Goal: Communication & Community: Answer question/provide support

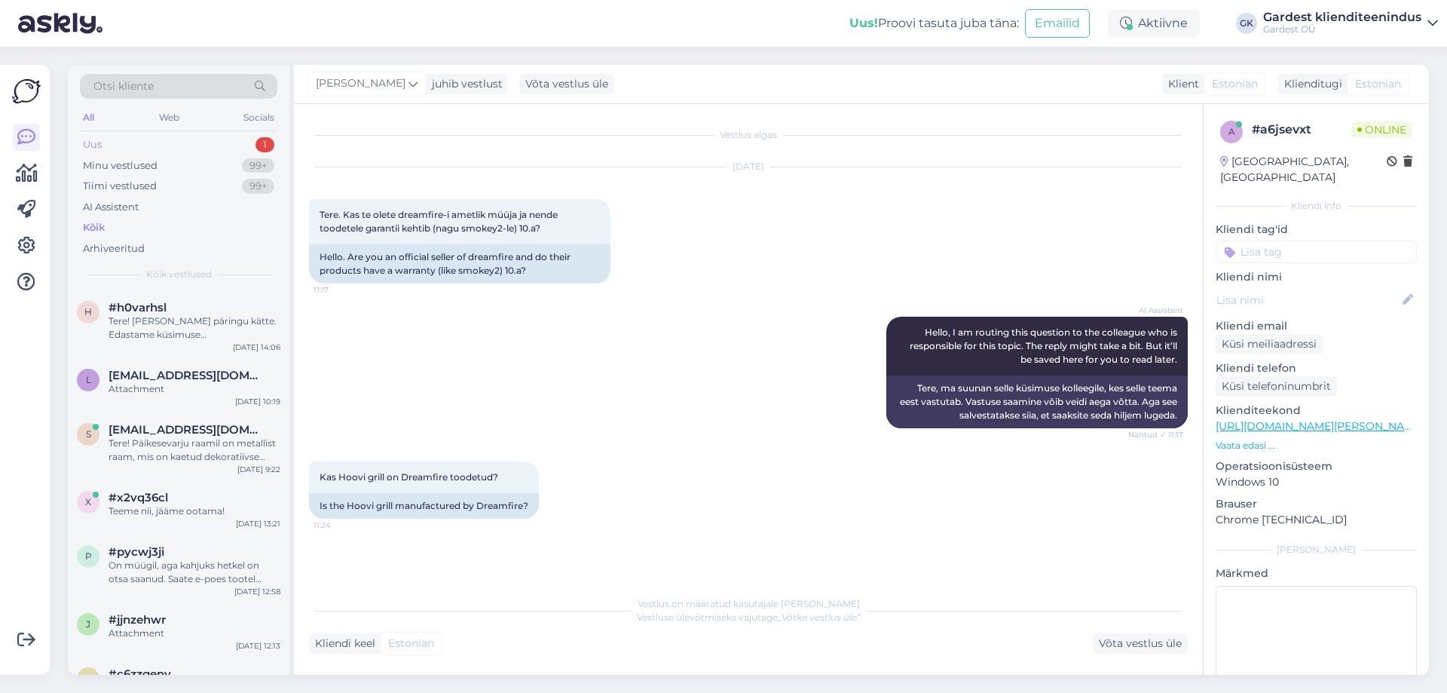
click at [136, 141] on div "Uus 1" at bounding box center [178, 144] width 197 height 21
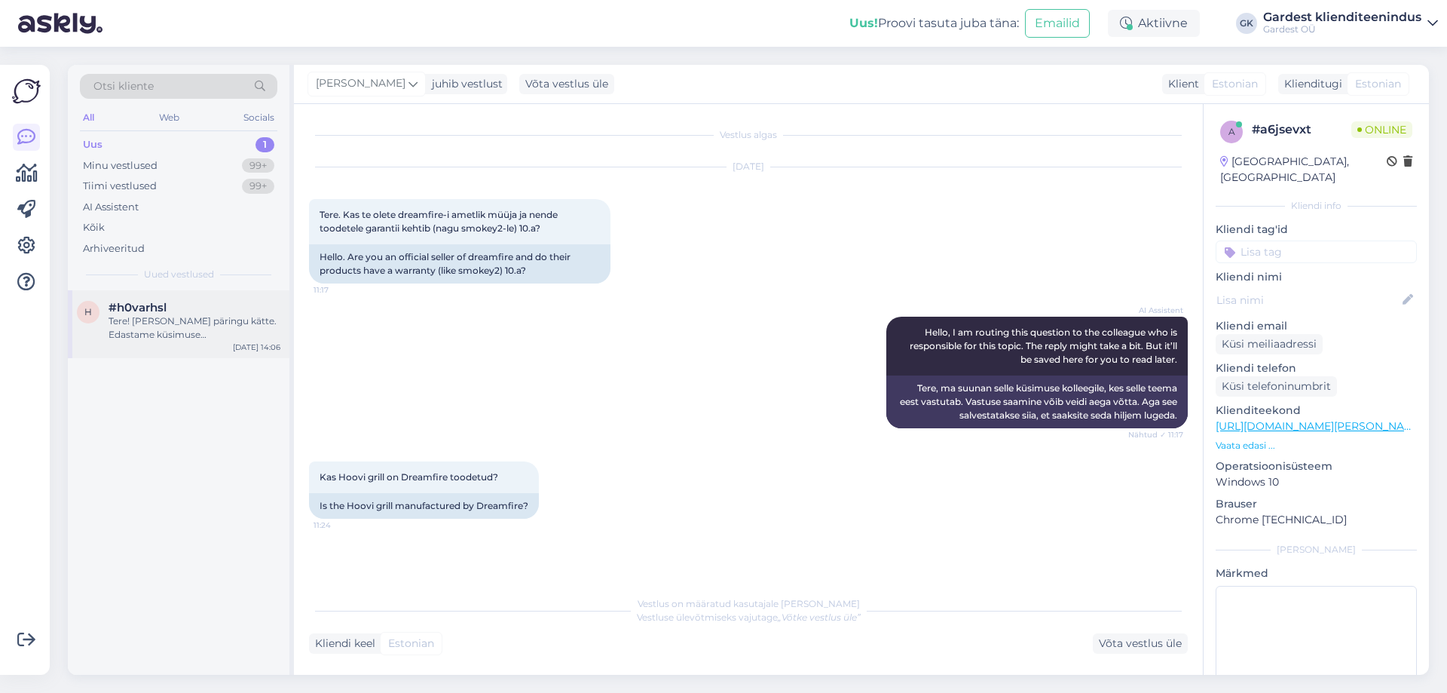
click at [173, 306] on div "#h0varhsl" at bounding box center [195, 308] width 172 height 14
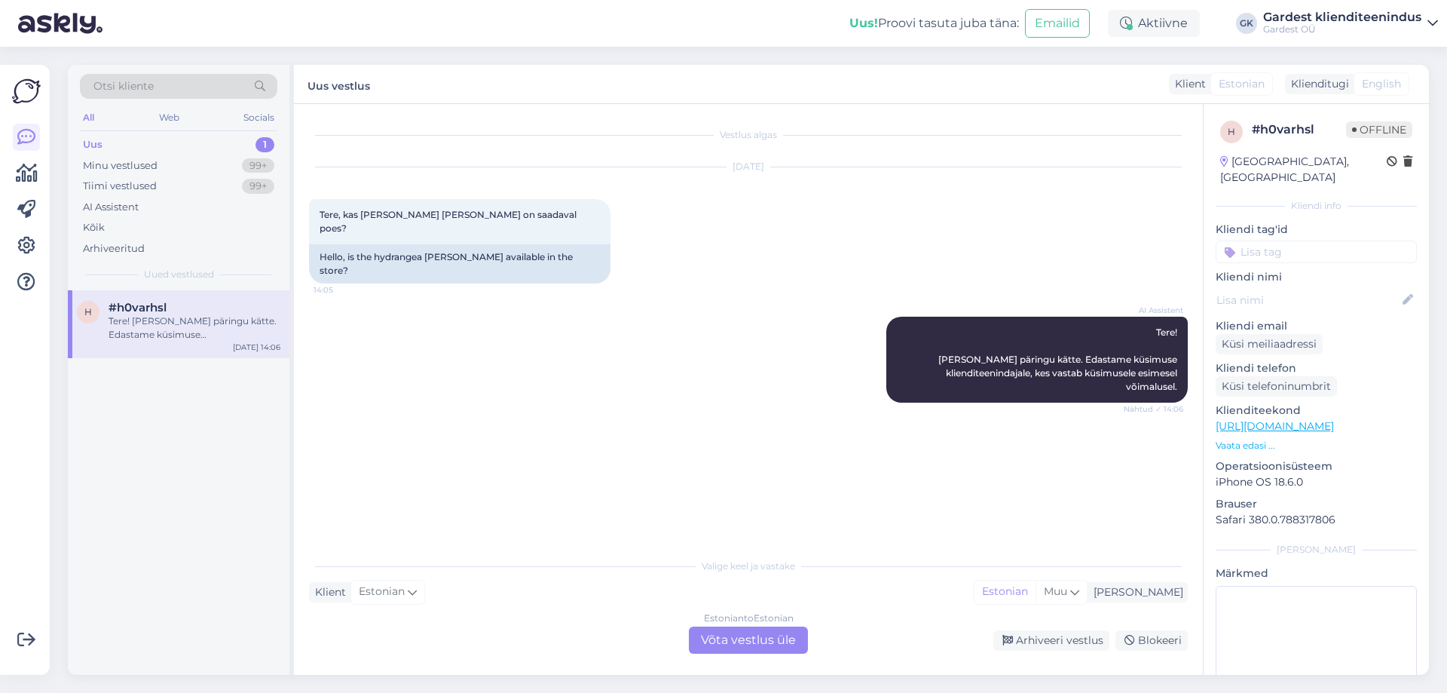
click at [723, 635] on div "Estonian to Estonian Võta vestlus üle" at bounding box center [748, 639] width 119 height 27
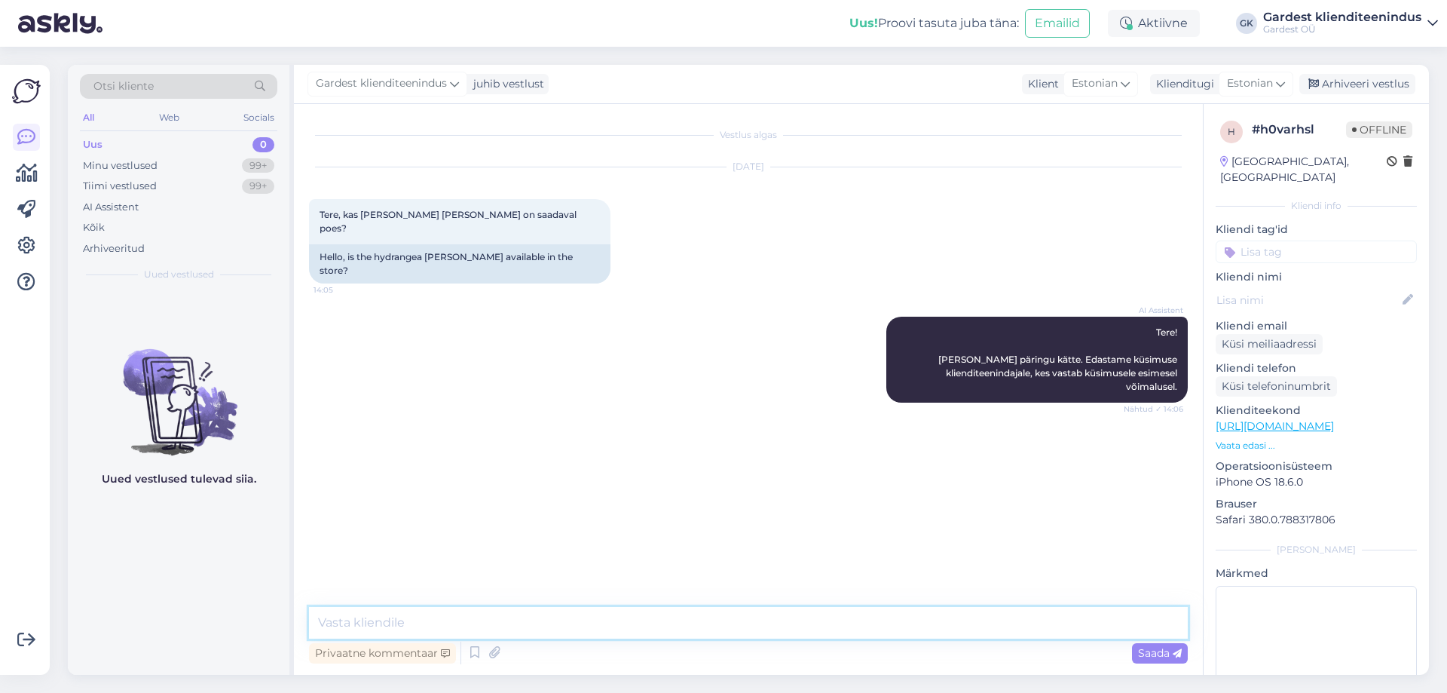
click at [500, 614] on textarea at bounding box center [748, 623] width 879 height 32
paste textarea "Puishortensia '[PERSON_NAME]'/'Incrediball'"
drag, startPoint x: 849, startPoint y: 623, endPoint x: 789, endPoint y: 619, distance: 59.7
click at [789, 619] on textarea "Tere! Kaupluses on meil saadaval Puishortensia '[PERSON_NAME]'/'Incrediball' ku…" at bounding box center [748, 623] width 879 height 32
click at [525, 622] on textarea "Tere! Kaupluses on meil saadaval Puishortensia '[PERSON_NAME]'/'Incrediball'" at bounding box center [748, 623] width 879 height 32
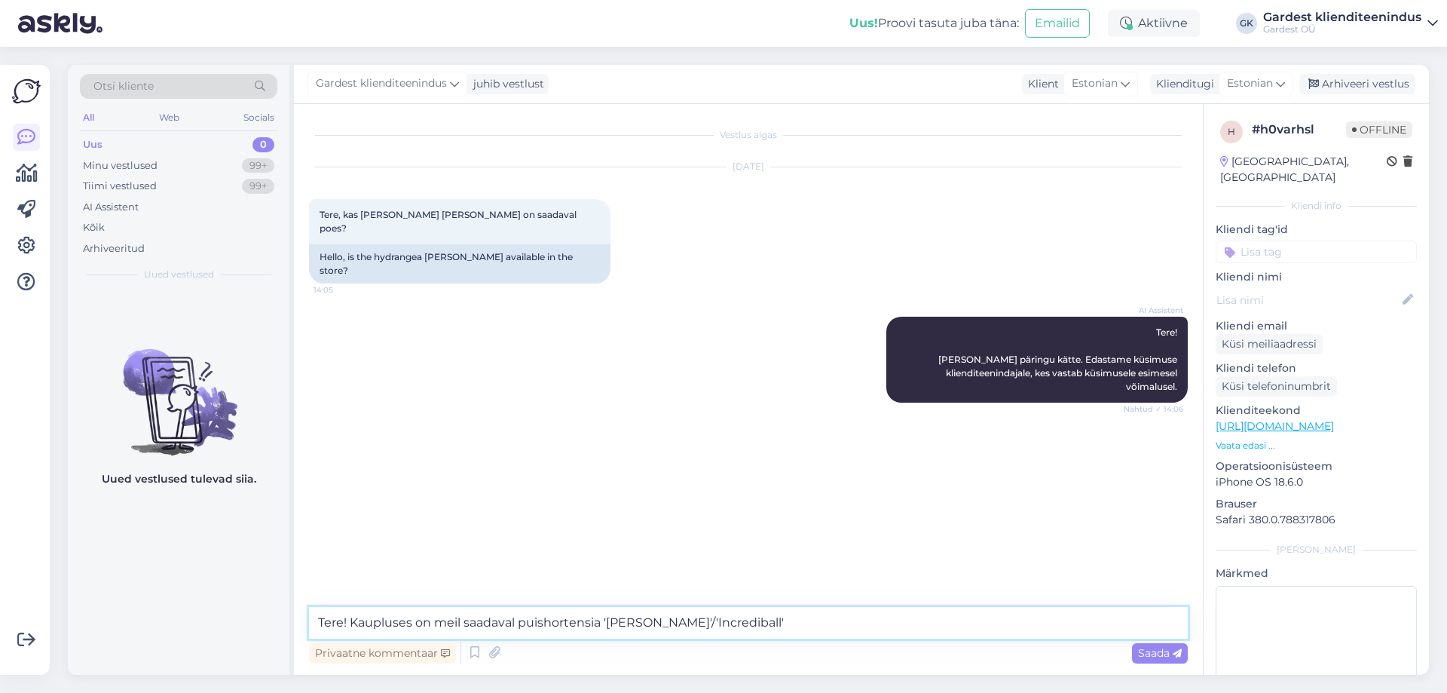
click at [797, 626] on textarea "Tere! Kaupluses on meil saadaval puishortensia '[PERSON_NAME]'/'Incrediball'" at bounding box center [748, 623] width 879 height 32
click at [461, 620] on textarea "Tere! Kaupluses on meil saadaval puishortensia '[PERSON_NAME]'/'Incrediball'." at bounding box center [748, 623] width 879 height 32
type textarea "Tere! Gardest kaupluses on saadaval puishortensia '[PERSON_NAME]'/'Incrediball'."
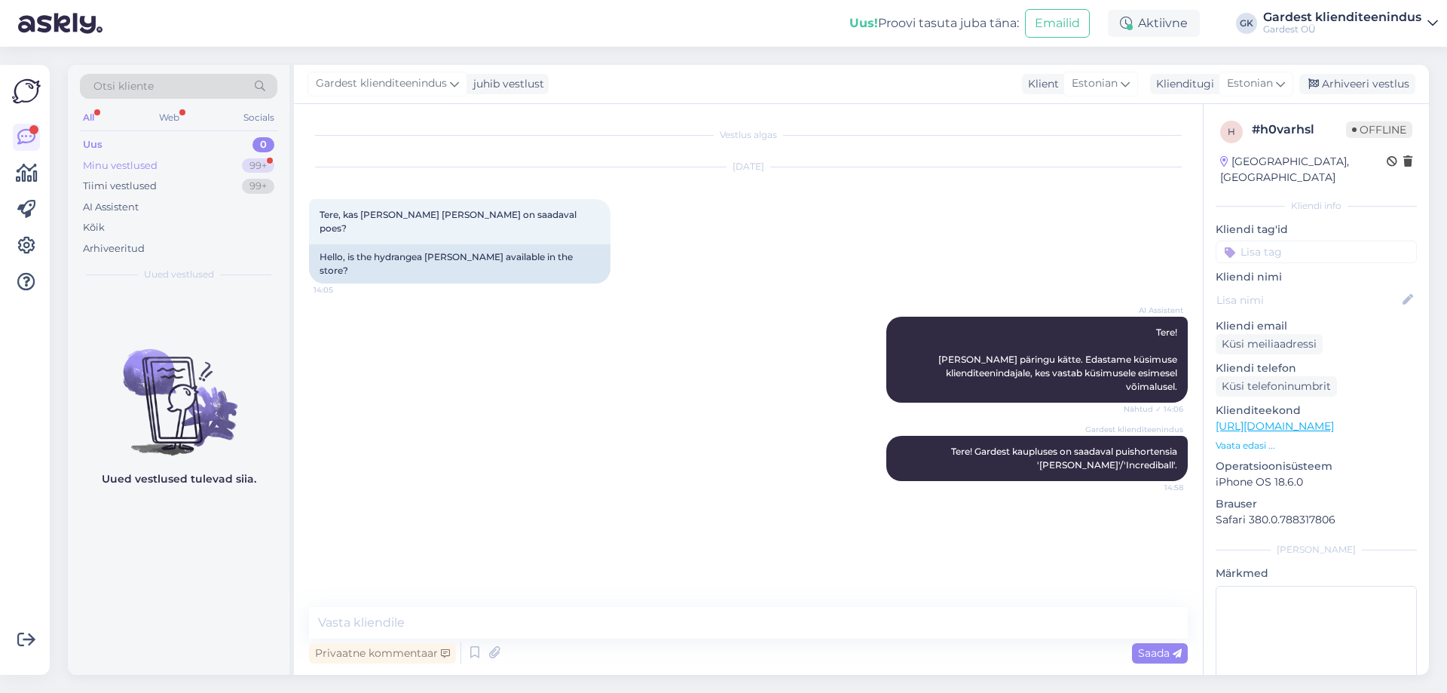
click at [191, 166] on div "Minu vestlused 99+" at bounding box center [178, 165] width 197 height 21
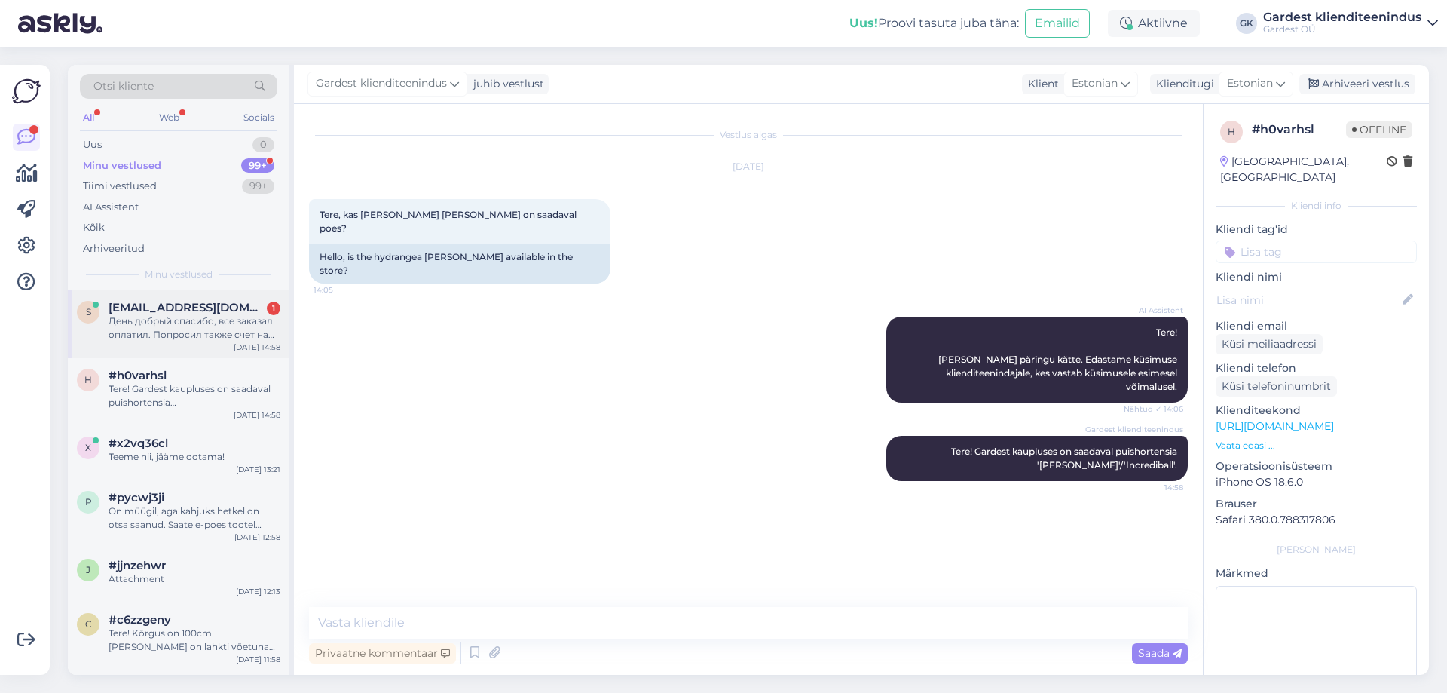
click at [197, 322] on div "День добрый спасибо, все заказал оплатил. Попросил также счет на фирму прислать…" at bounding box center [195, 327] width 172 height 27
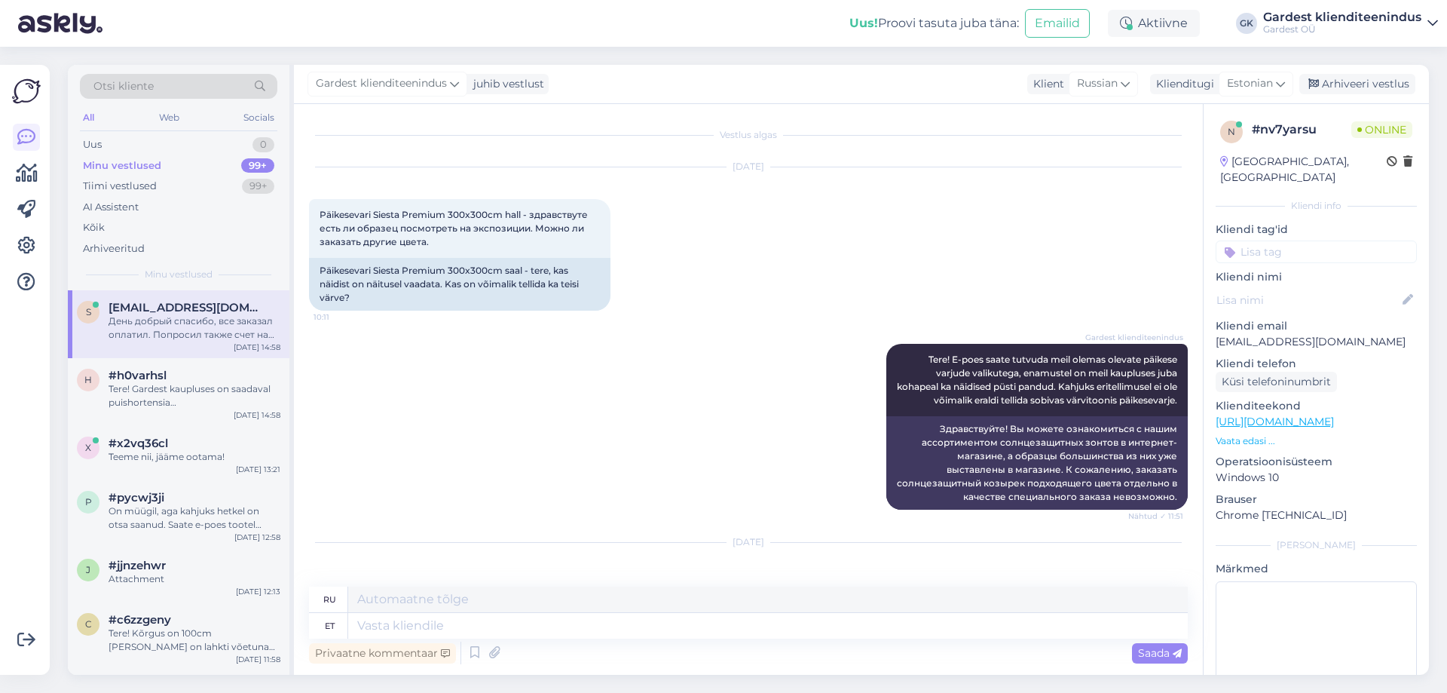
scroll to position [5154, 0]
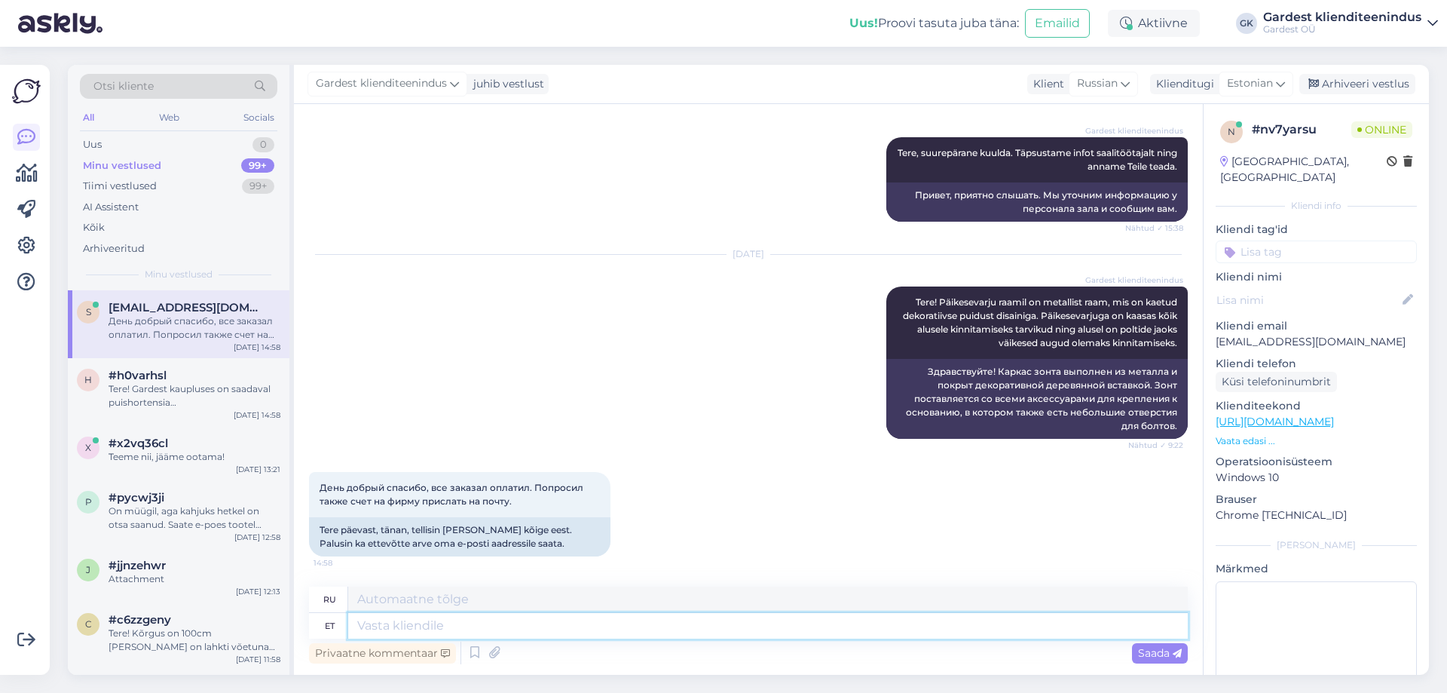
click at [426, 626] on textarea at bounding box center [768, 626] width 840 height 26
type textarea "Täname,"
type textarea "Спасибо,"
type textarea "Täname, saime"
type textarea "Спасибо, мы поняли."
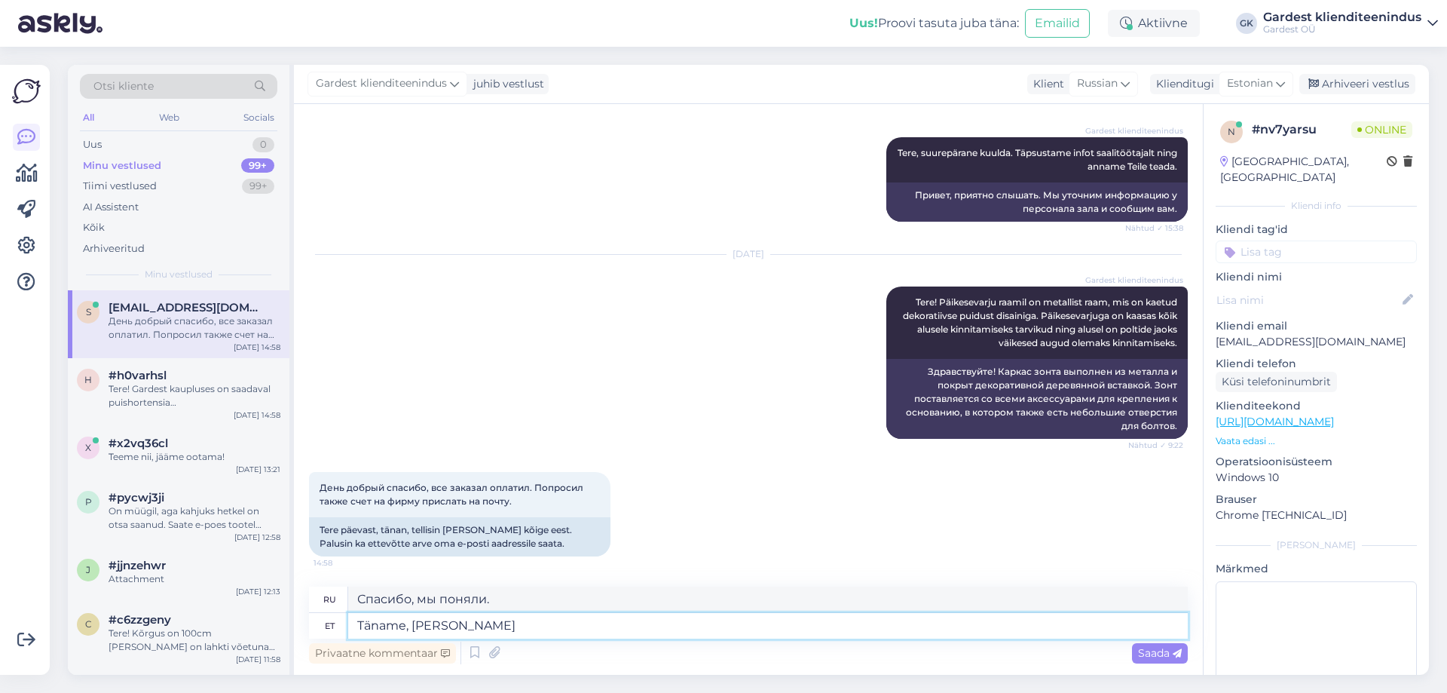
type textarea "Täname, [PERSON_NAME] t"
type textarea "Спасибо, мы вас поняли."
type textarea "Täname, [PERSON_NAME] tellimuse k"
type textarea "Спасибо, мы получили ваш заказ."
type textarea "Täname, [PERSON_NAME] tellimuse [PERSON_NAME] s"
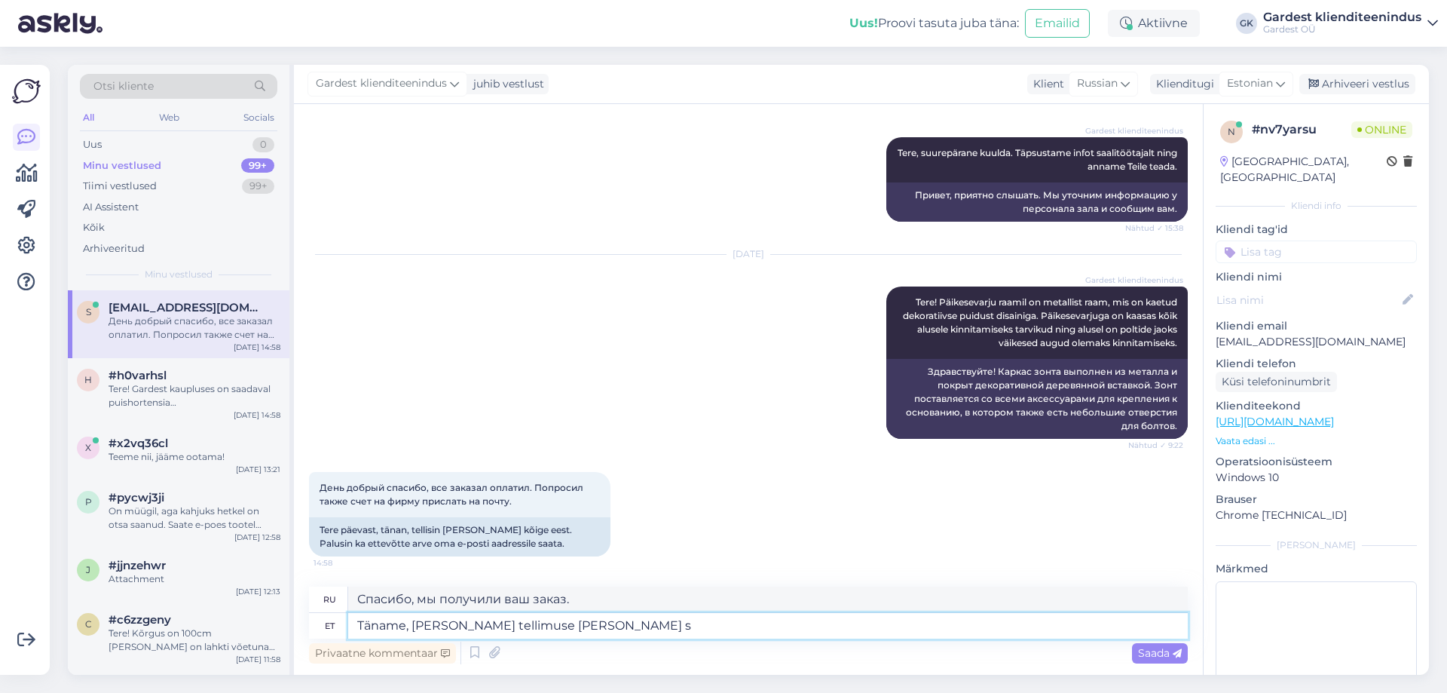
type textarea "Спасибо, мы получили ваш заказ и"
type textarea "Täname, [PERSON_NAME] tellimuse [PERSON_NAME] see l"
type textarea "Спасибо, мы получили ваш заказ и он"
type textarea "Täname, [PERSON_NAME] tellimuse [PERSON_NAME] see läheb"
type textarea "Спасибо, мы получили ваш заказ и он уже в пути."
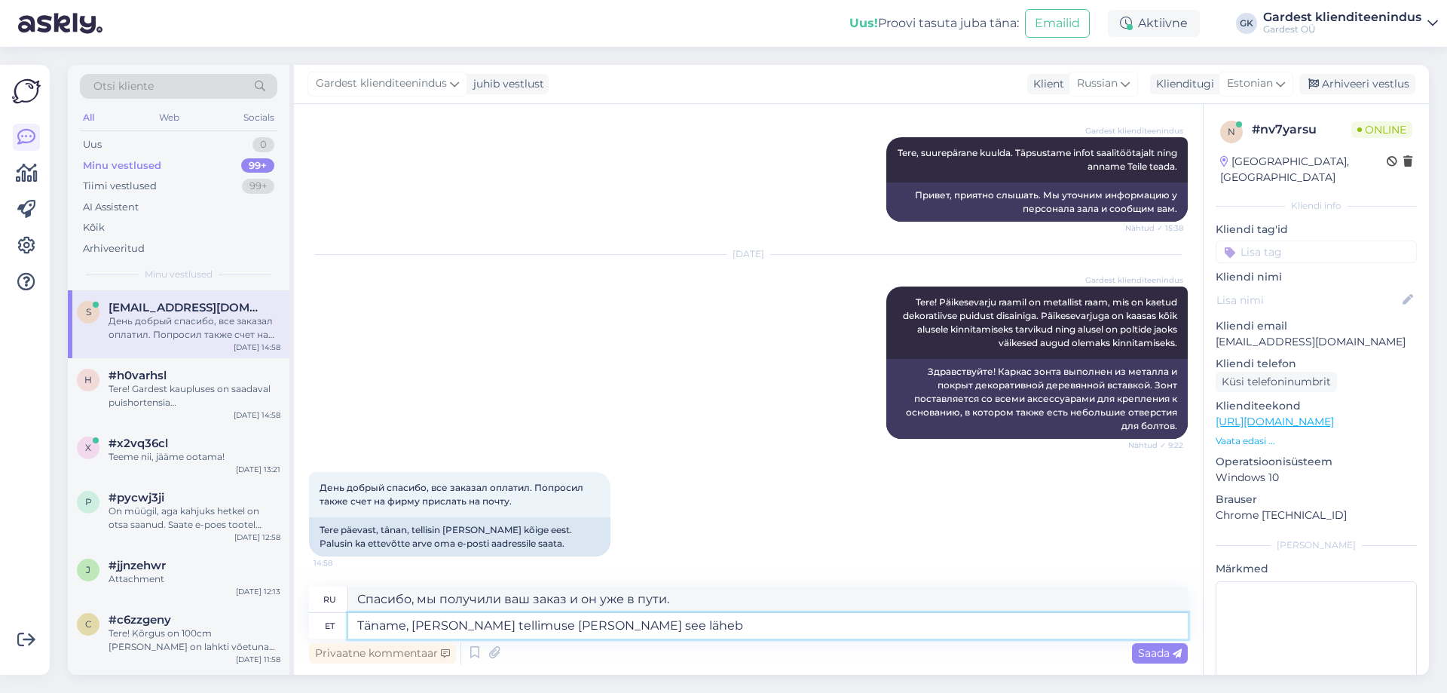
type textarea "Täname, [PERSON_NAME] tellimuse [PERSON_NAME] see läheb t"
type textarea "Спасибо, мы получили ваш заказ и он будет отправлен."
type textarea "Täname, [PERSON_NAME] tellimuse [PERSON_NAME] see läheb töösse"
type textarea "Спасибо, мы получили ваш заказ и он будет обработан."
type textarea "Täname, [PERSON_NAME] tellimuse [PERSON_NAME] see läheb täitmisele."
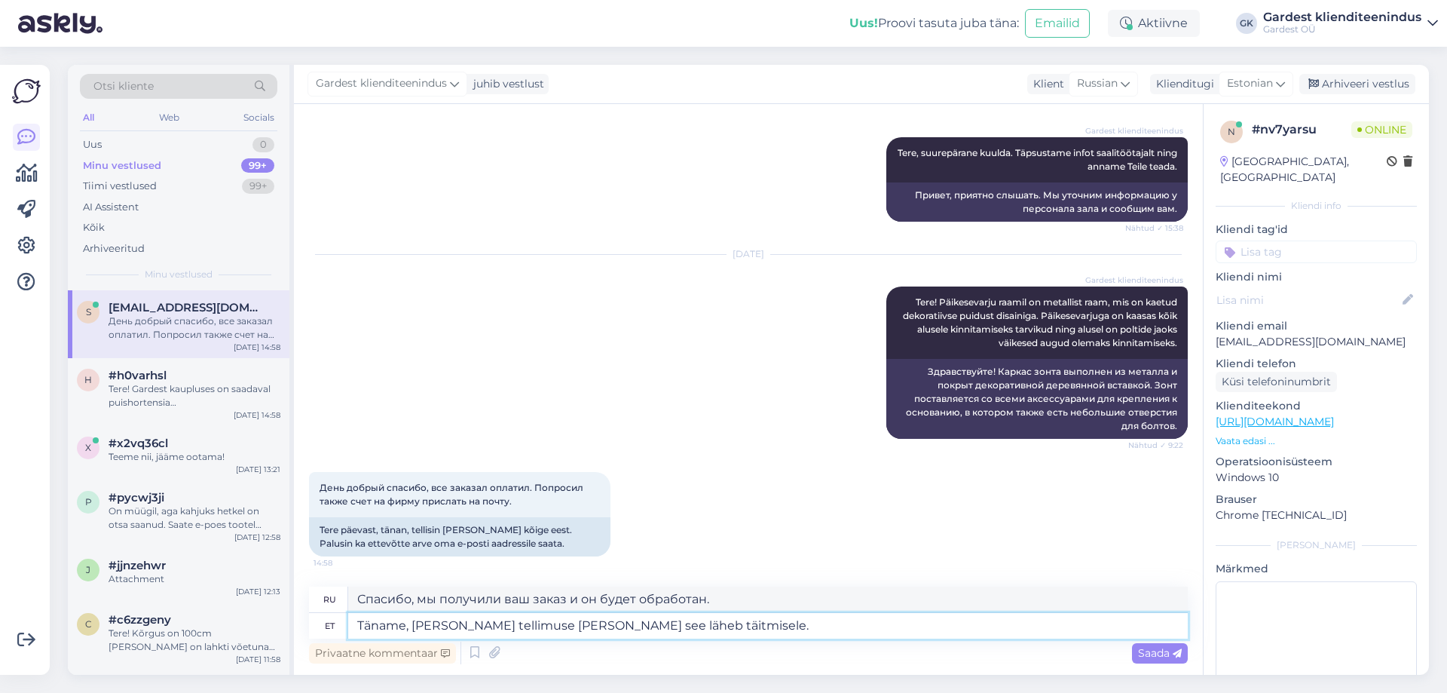
type textarea "Спасибо, мы получили ваш заказ и он будет выполнен."
type textarea "Täname, [PERSON_NAME] tellimuse [PERSON_NAME] see läheb täitmisele. Täpsustame"
type textarea "Спасибо, мы получили ваш заказ и будем его выполнять. Мы уточним."
type textarea "Täname, [PERSON_NAME] tellimuse [PERSON_NAME] see läheb täitmisele. Täpsustame …"
type textarea "Спасибо, мы получили ваш заказ и будем его выполнять. На всякий случай уточним."
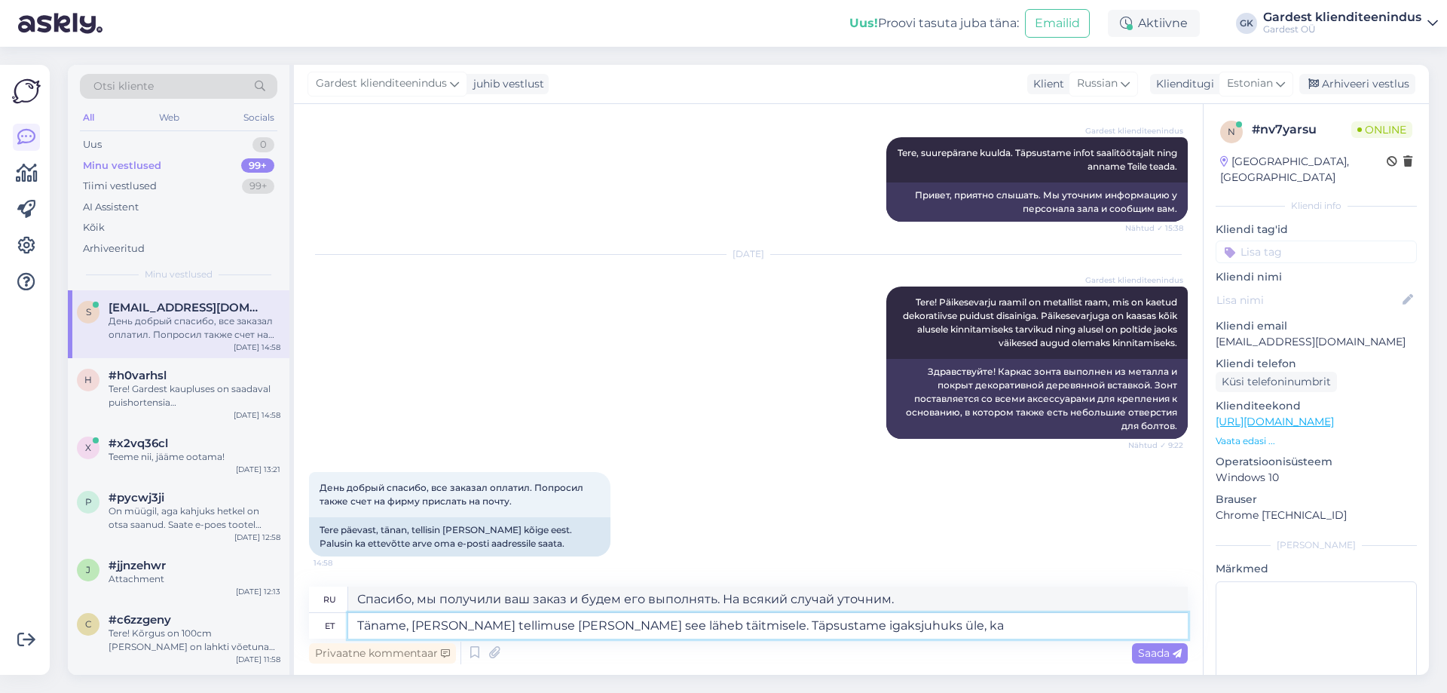
type textarea "Täname, [PERSON_NAME] tellimuse [PERSON_NAME] see läheb täitmisele. Täpsustame …"
type textarea "Спасибо, мы получили ваш заказ и будем его выполнять. На всякий случай мы также…"
type textarea "Täname, [PERSON_NAME] tellimuse [PERSON_NAME] see läheb täitmisele. Täpsustame …"
type textarea "Спасибо, мы получили ваш заказ и будем его выполнять. На всякий случай уточним."
type textarea "Täname, [PERSON_NAME] tellimuse [PERSON_NAME] see läheb täitmisele. Täpsustame …"
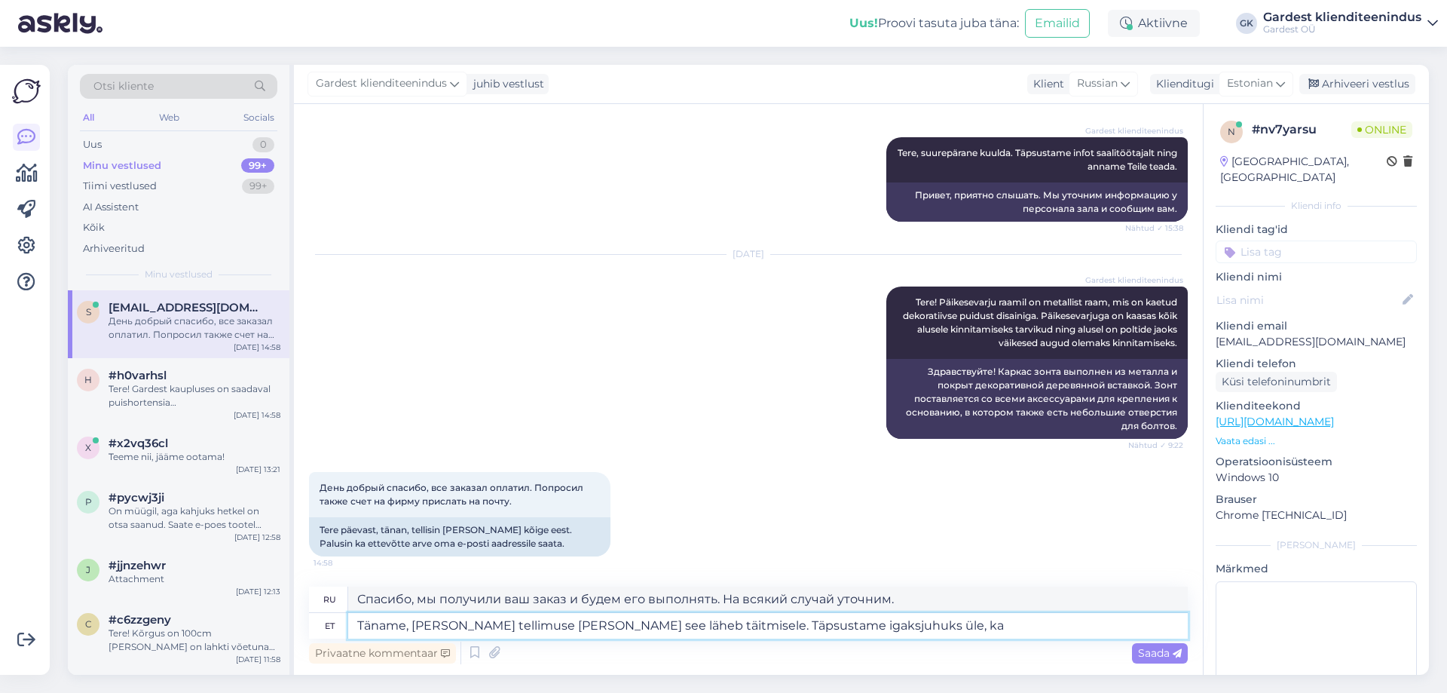
type textarea "Спасибо, мы получили ваш заказ и будем его выполнять. На всякий случай мы также…"
type textarea "Täname, [PERSON_NAME] tellimuse [PERSON_NAME] see läheb täitmisele. Täpsustame …"
type textarea "Спасибо, мы получили ваш заказ и будем его выполнять. На всякий случай уточним,"
type textarea "Täname, [PERSON_NAME] tellimuse [PERSON_NAME] see läheb täitmisele. Sooväpsusta…"
type textarea "[PERSON_NAME], мы получили ваш заказ и будем его обрабатывать. На всякий случай…"
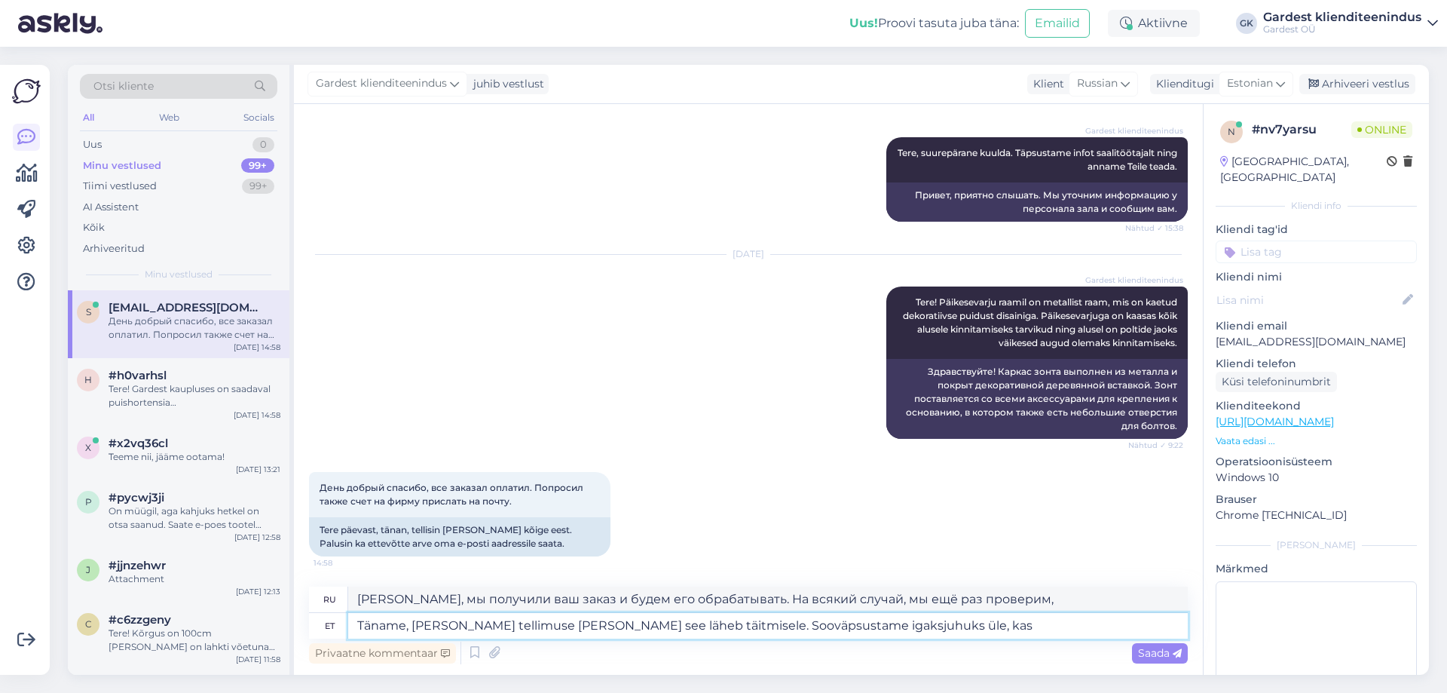
type textarea "Täname, [PERSON_NAME] tellimuse [PERSON_NAME] see läheb täitmisele. Sooviäpsust…"
type textarea "Спасибо, мы получили ваш заказ и он будет обработан. Мы хотели бы попросить вас…"
type textarea "Täname, [PERSON_NAME] tellimuse [PERSON_NAME] see läheb täitmisele. Soovimäpsus…"
type textarea "[PERSON_NAME], мы получили ваш заказ и будем его обрабатывать. На всякий случай…"
type textarea "Täname, [PERSON_NAME] tellimuse [PERSON_NAME] see läheb täitmisele. Soovimeäpsu…"
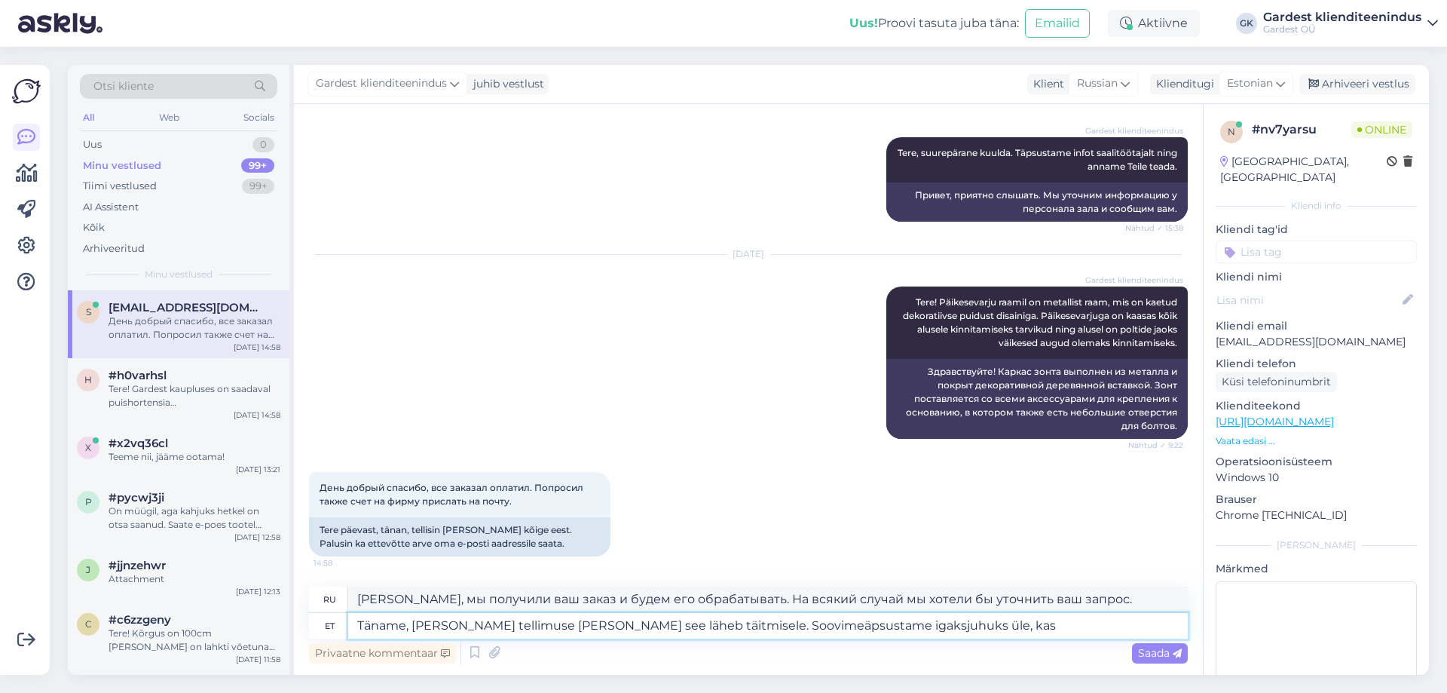
type textarea "Спасибо, мы получили ваш заказ и он будет обработан. Мы отправим вам запрос на …"
type textarea "Täname, [PERSON_NAME] tellimuse [PERSON_NAME] see läheb täitmisele. Soovime äps…"
type textarea "[PERSON_NAME], мы получили ваш заказ и будем его обрабатывать. На всякий случай…"
type textarea "Täname, [PERSON_NAME] tellimuse [PERSON_NAME] see läheb täitmisele. Soovime täp…"
type textarea "Спасибо, мы получили ваш заказ и он будет обработан. Мы хотели бы уточнить на в…"
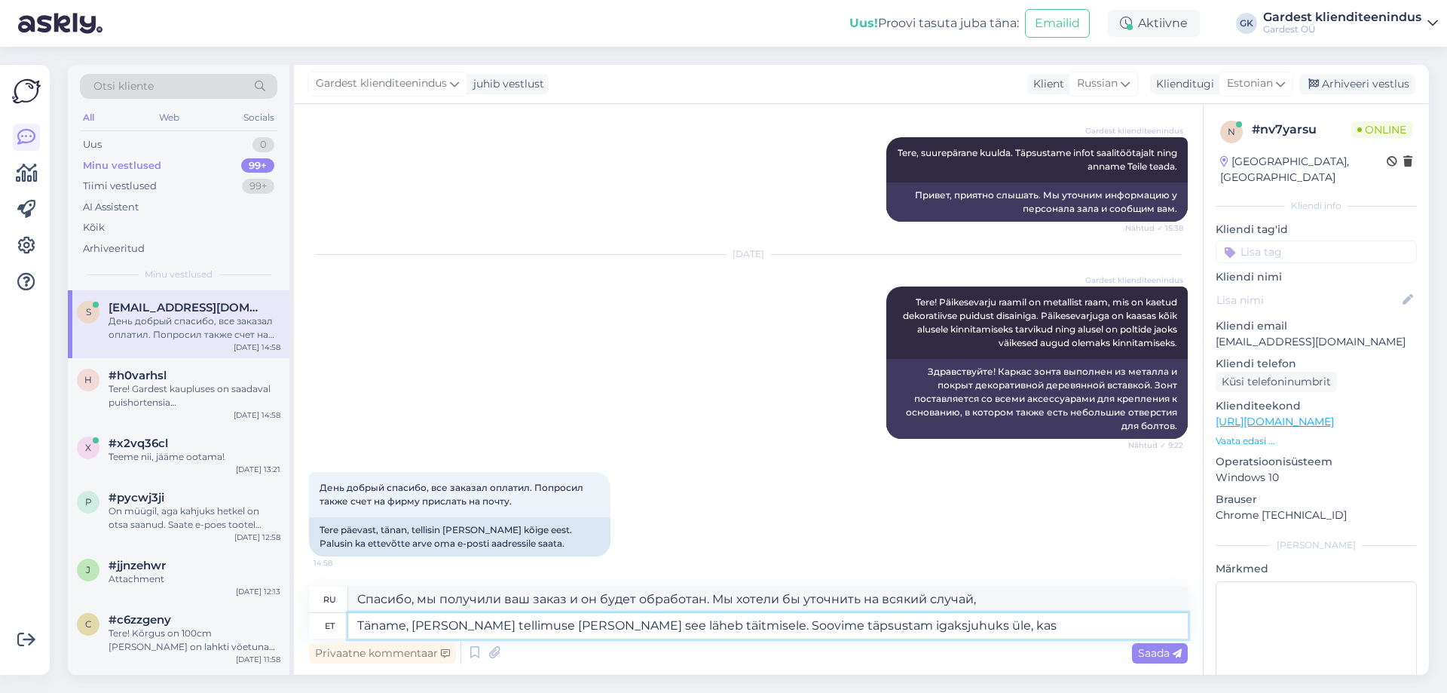
type textarea "Täname, [PERSON_NAME] tellimuse [PERSON_NAME] see läheb täitmisele. Soovime täp…"
type textarea "Спасибо, мы получили ваш заказ и он будет обработан. Мы хотели бы уточнить на в…"
type textarea "Täname, [PERSON_NAME] tellimuse [PERSON_NAME] see läheb täitmisele. Soovime täp…"
type textarea "Спасибо, мы получили ваш заказ и он будет обработан. Мы хотели бы уточнить,"
type textarea "Täname, [PERSON_NAME] tellimuse [PERSON_NAME] see läheb täitmisele. Soovime täp…"
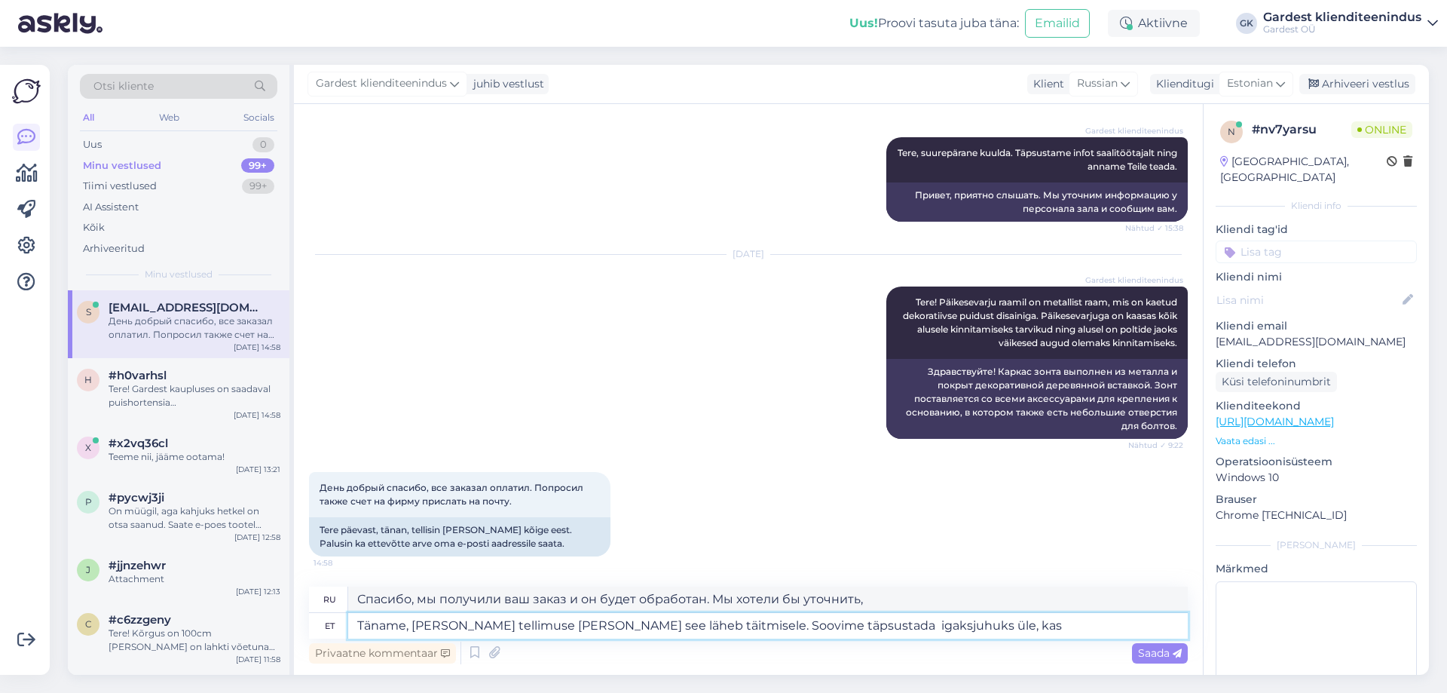
type textarea "Спасибо, мы получили ваш заказ и он будет обработан. Мы хотели бы уточнить на в…"
type textarea "Täname, [PERSON_NAME] tellimuse [PERSON_NAME] see läheb täitmisele. Soovime täp…"
type textarea "[PERSON_NAME], мы получили ваш заказ и будем его обрабатывать. Мы хотели бы уто…"
type textarea "Täname, [PERSON_NAME] tellimuse [PERSON_NAME] see läheb täitmisele. Soovime täp…"
type textarea "[PERSON_NAME], мы получили ваш заказ и будем его обрабатывать. На всякий случай…"
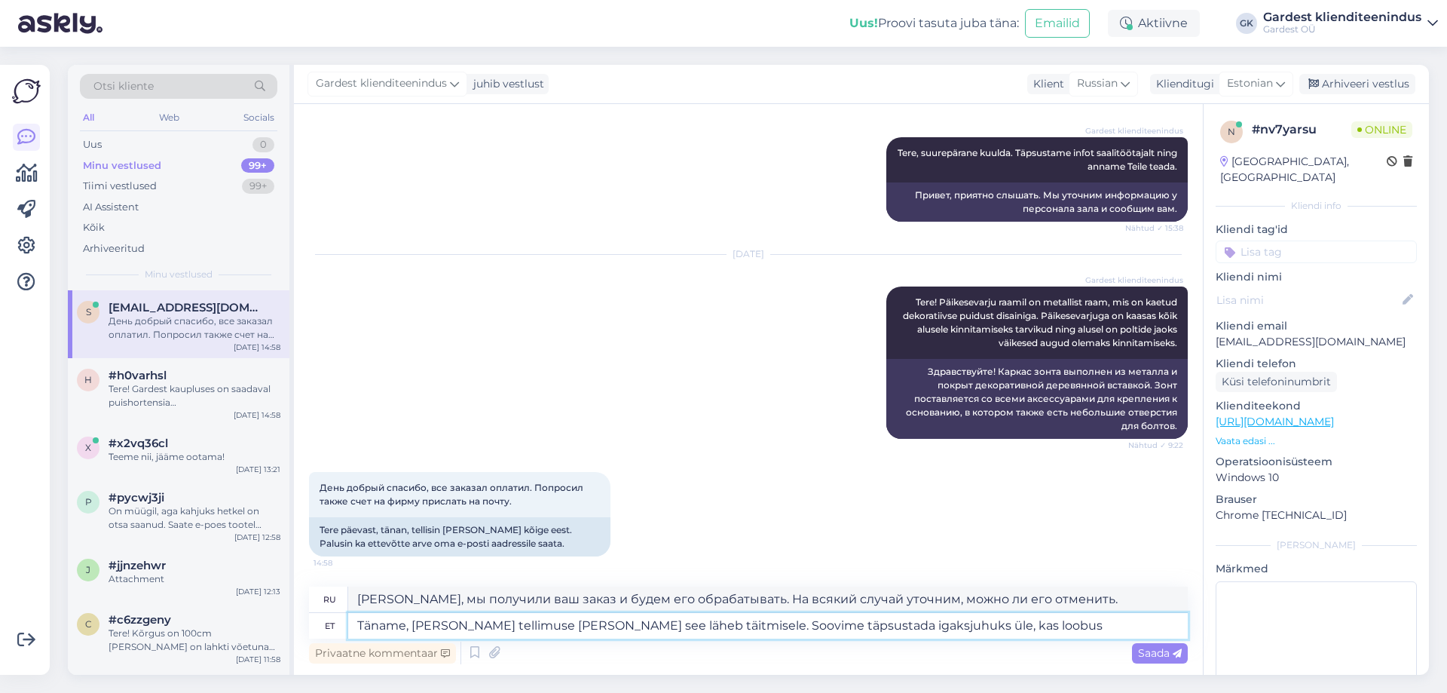
type textarea "Täname, [PERSON_NAME] tellimuse [PERSON_NAME] see läheb täitmisele. Soovime täp…"
type textarea "[PERSON_NAME], мы получили ваш заказ и будем его обрабатывать. На всякий случай…"
type textarea "Täname, [PERSON_NAME] tellimuse [PERSON_NAME] see läheb täitmisele. Soovime täp…"
type textarea "[PERSON_NAME], мы получили ваш заказ и будем его обрабатывать. На всякий случай…"
type textarea "Täname, [PERSON_NAME] tellimuse [PERSON_NAME] see läheb täitmisele. Soovime täp…"
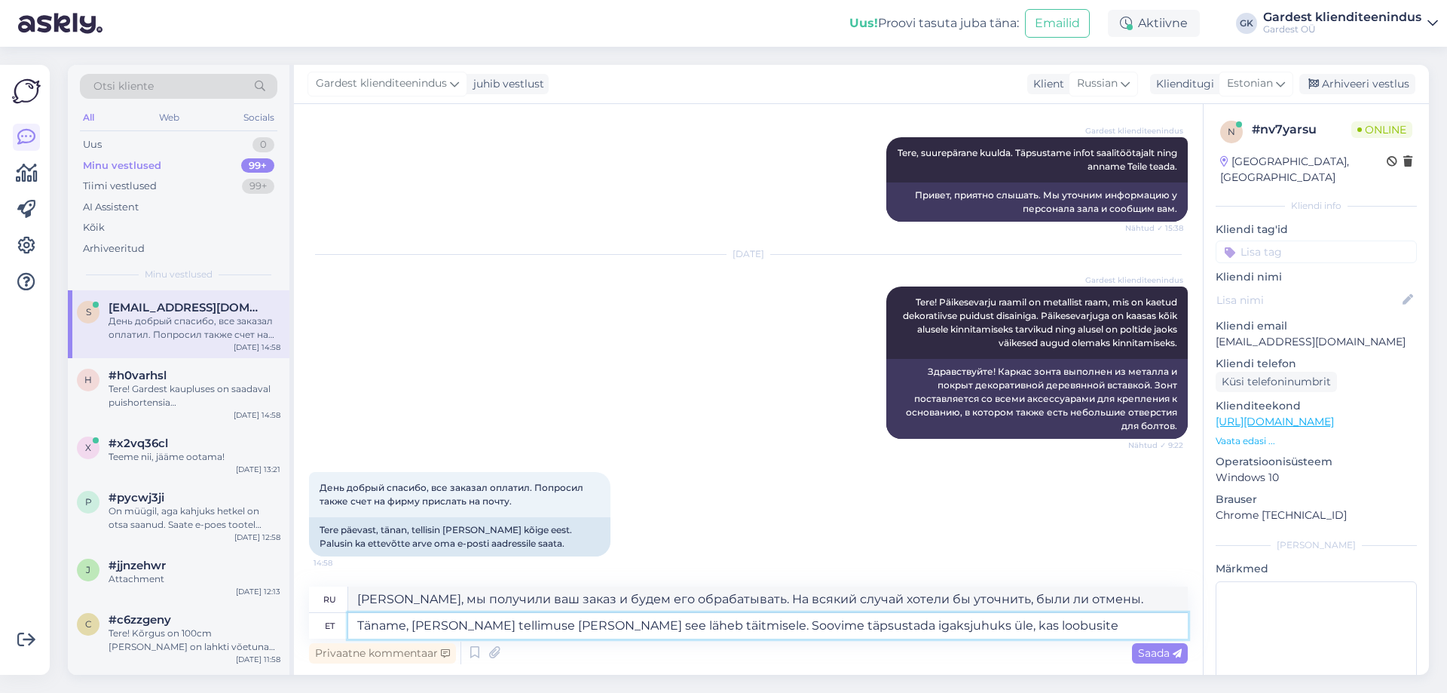
type textarea "[PERSON_NAME], мы получили ваш заказ и будем его обрабатывать. Мы хотели бы уто…"
type textarea "Täname, [PERSON_NAME] tellimuse [PERSON_NAME] see läheb täitmisele. Soovime täp…"
type textarea "[PERSON_NAME], мы получили ваш заказ и будем его обрабатывать. На всякий случай…"
type textarea "Täname, [PERSON_NAME] tellimuse [PERSON_NAME] see läheb täitmisele. Soovime täp…"
type textarea "[PERSON_NAME], мы получили ваш заказ и будем его обрабатывать. На всякий случай…"
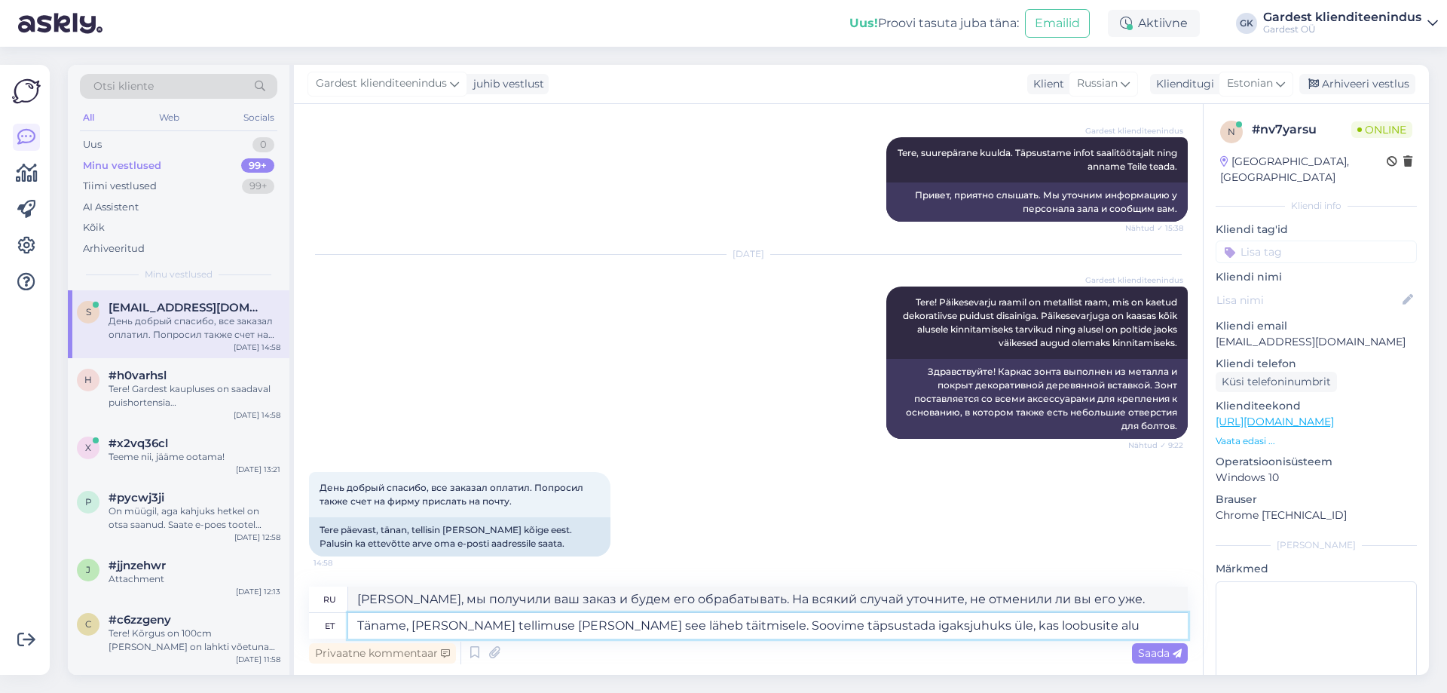
type textarea "Täname, [PERSON_NAME] tellimuse [PERSON_NAME] see läheb täitmisele. Soovime täp…"
type textarea "[PERSON_NAME], мы получили ваш заказ и будем его обрабатывать. На всякий случай…"
type textarea "Täname, [PERSON_NAME] tellimuse [PERSON_NAME] see läheb täitmisele. Soovime täp…"
type textarea "[PERSON_NAME], мы получили ваш заказ и будем его обрабатывать. На всякий случай…"
type textarea "Täname, [PERSON_NAME] tellimuse [PERSON_NAME] see läheb täitmisele. Soovime täp…"
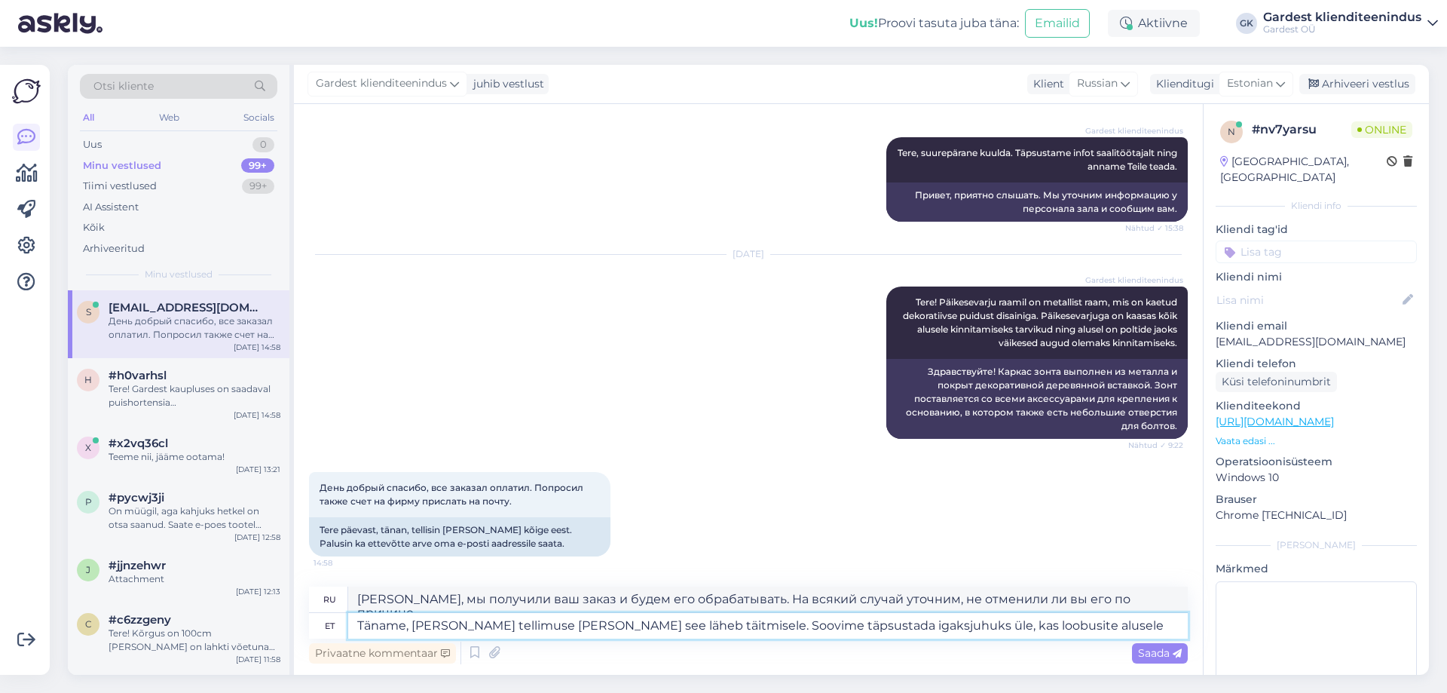
type textarea "[PERSON_NAME], мы получили ваш заказ и будем его обрабатывать. На всякий случай…"
type textarea "Täname, [PERSON_NAME] tellimuse [PERSON_NAME] see läheb täitmisele. Soovime täp…"
type textarea "[PERSON_NAME], мы получили ваш заказ и будем его обрабатывать. На всякий случай…"
type textarea "Täname, [PERSON_NAME] tellimuse [PERSON_NAME] see läheb täitmisele. Soovime täp…"
type textarea "[PERSON_NAME], мы получили ваш заказ и будем его обрабатывать. На всякий случай…"
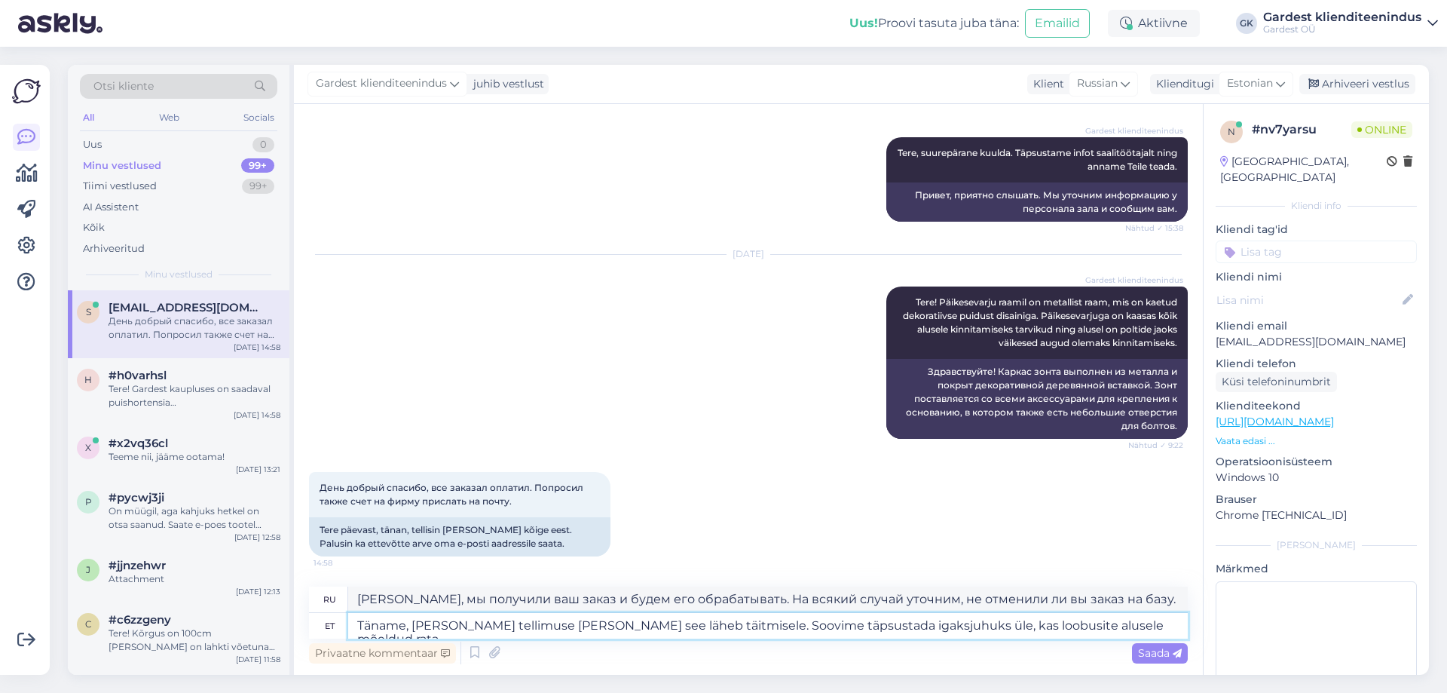
type textarea "Täname, [PERSON_NAME] tellimuse [PERSON_NAME] see läheb täitmisele. Soovime täp…"
type textarea "[PERSON_NAME], мы получили ваш заказ и будем его обрабатывать. На всякий случай…"
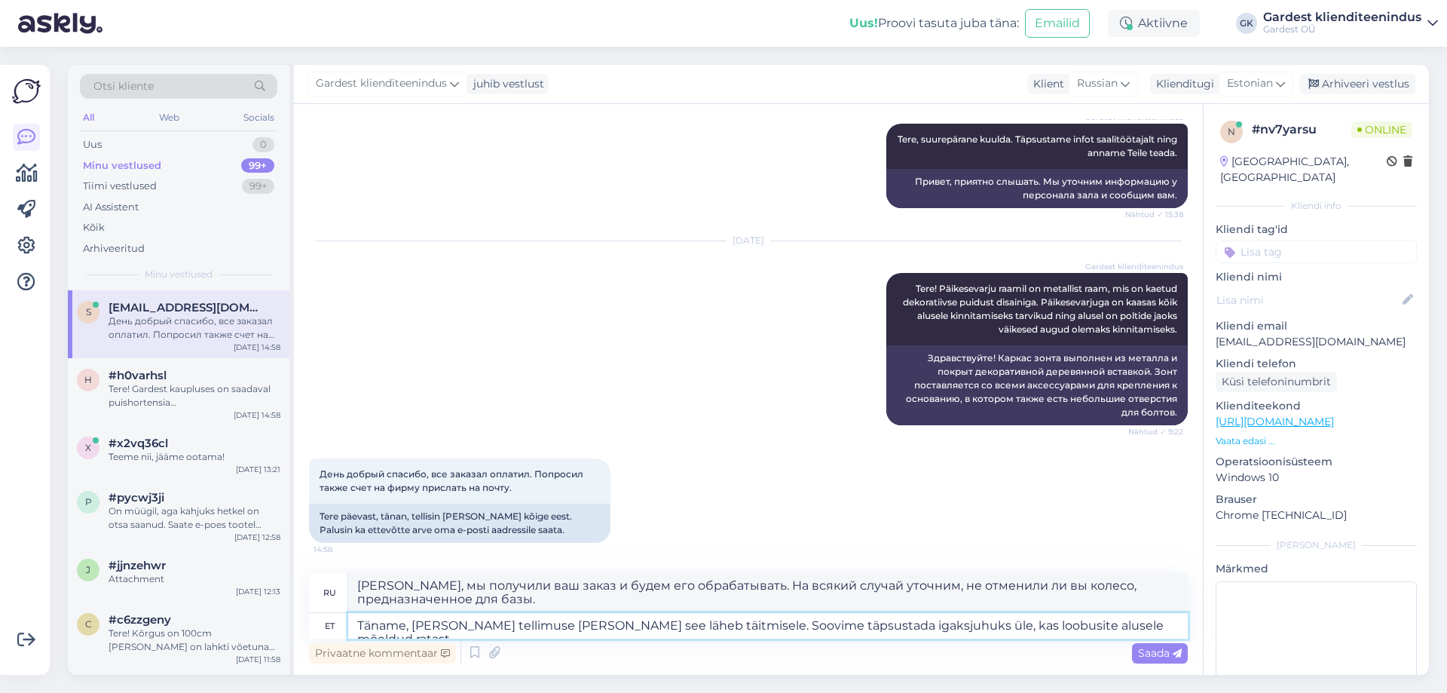
type textarea "Täname, [PERSON_NAME] tellimuse [PERSON_NAME] see läheb täitmisele. Soovime täp…"
type textarea "[PERSON_NAME], мы получили ваш заказ и будем его обрабатывать. На всякий случай…"
type textarea "Täname, [PERSON_NAME] tellimuse [PERSON_NAME] see läheb täitmisele. Soovime täp…"
type textarea "[PERSON_NAME], мы получили ваш заказ и будем его обрабатывать. На всякий случай…"
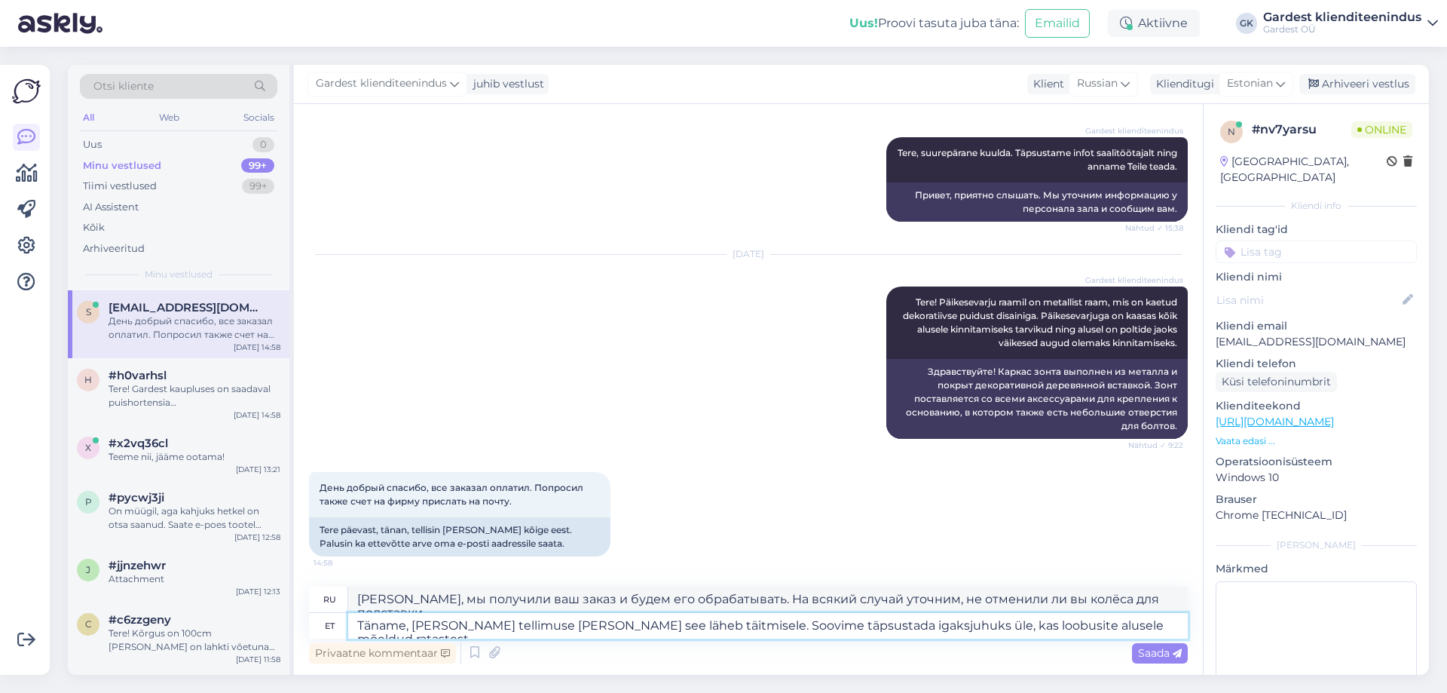
type textarea "Täname, [PERSON_NAME] tellimuse [PERSON_NAME] see läheb täitmisele. Soovime täp…"
type textarea "[PERSON_NAME], мы получили ваш заказ и будем его обрабатывать. На всякий случай…"
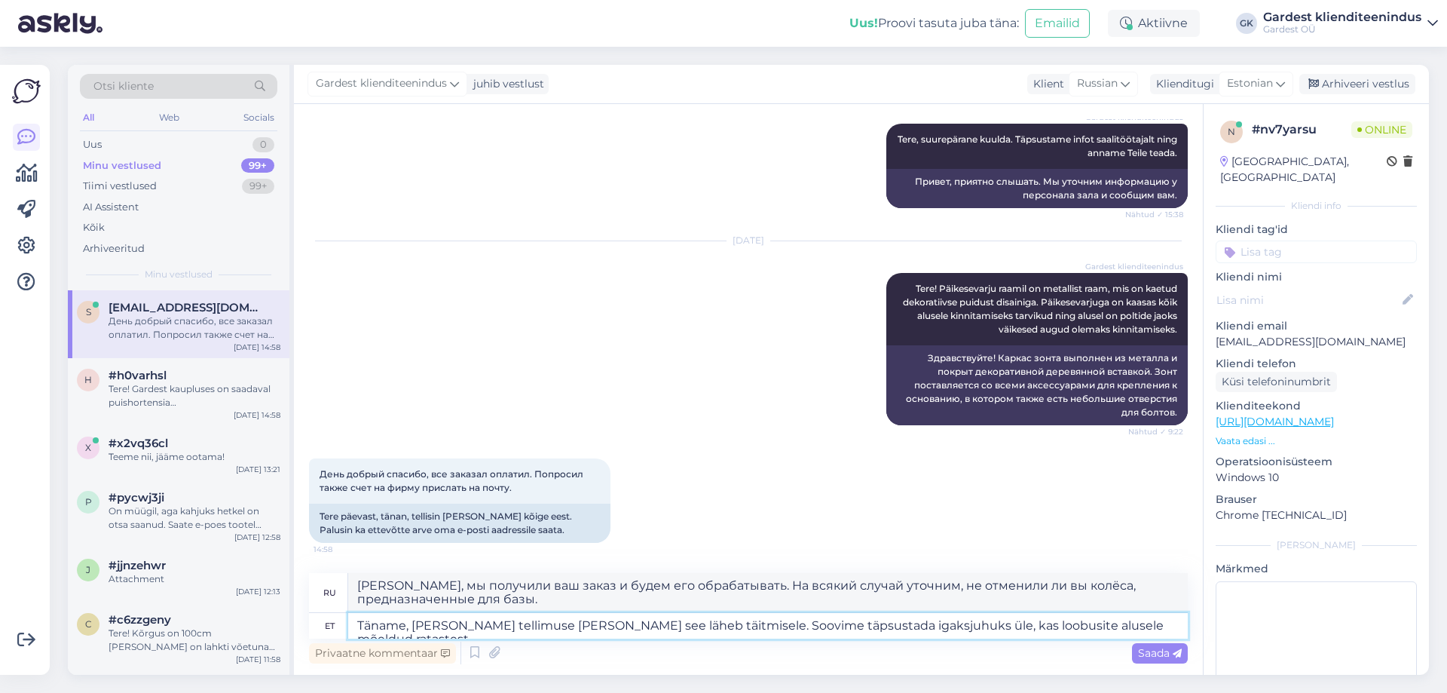
type textarea "Täname, [PERSON_NAME] tellimuse [PERSON_NAME] see läheb täitmisele. Soovime täp…"
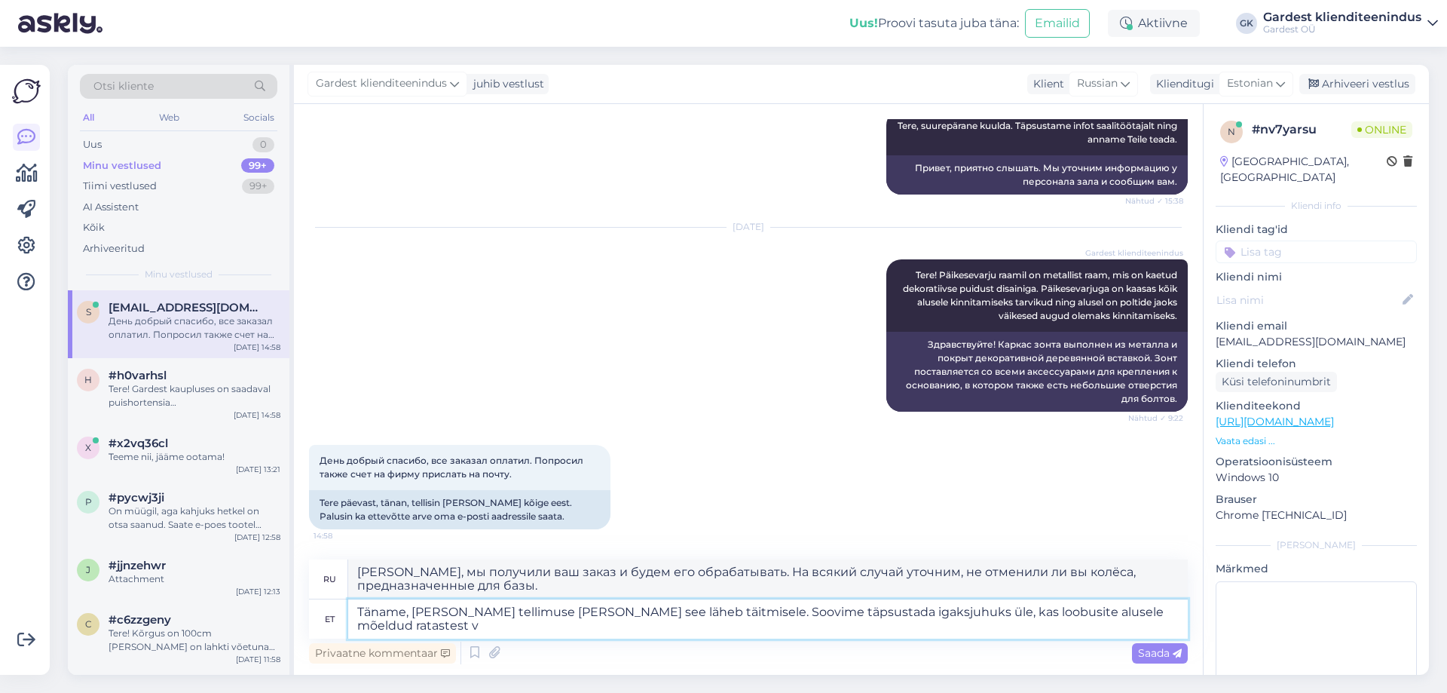
type textarea "[PERSON_NAME], мы получили ваш заказ и будем его обрабатывать. На всякий случай…"
type textarea "Täname, [PERSON_NAME] tellimuse [PERSON_NAME] see läheb täitmisele. Soovime täp…"
type textarea "[PERSON_NAME], мы получили ваш заказ и будем его обрабатывать. На всякий случай…"
type textarea "Täname, [PERSON_NAME] tellimuse [PERSON_NAME] see läheb täitmisele. Soovime täp…"
type textarea "Спасибо, мы получили ваш заказ и будем его выполнять. На всякий случай хотели б…"
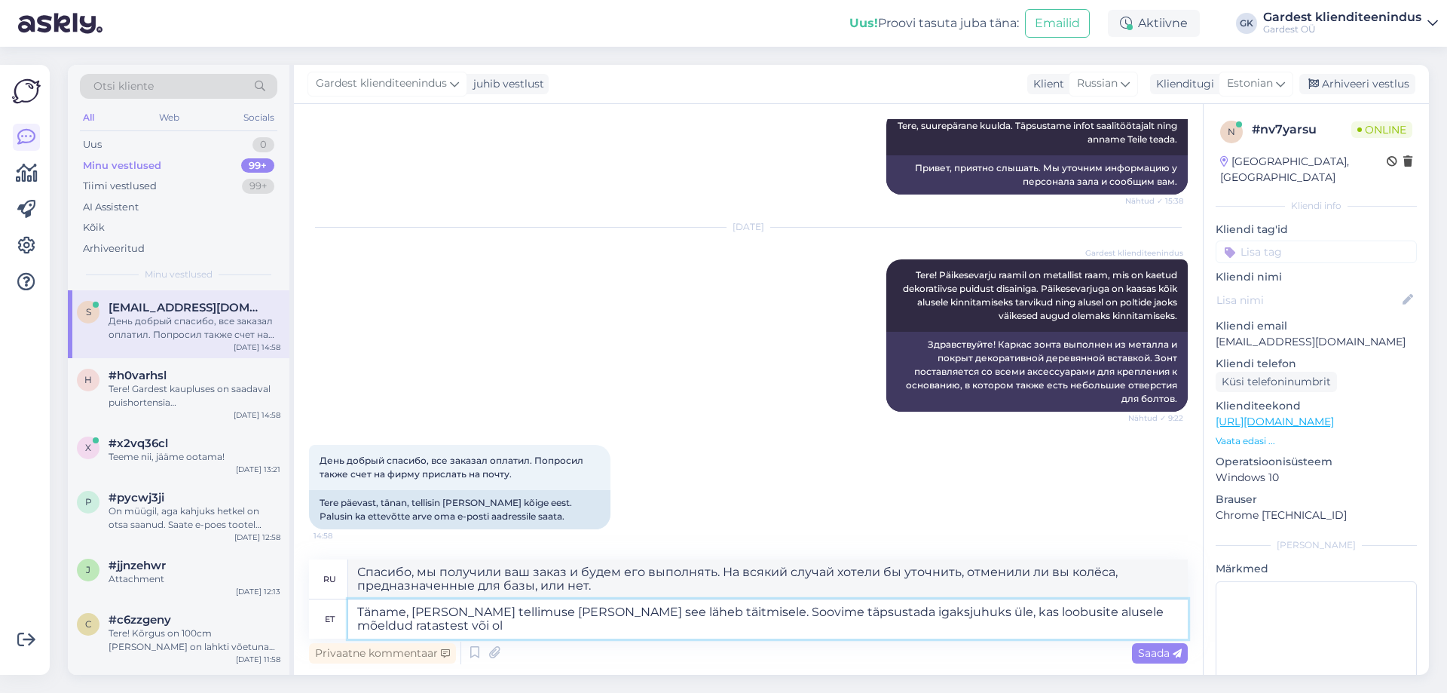
type textarea "Täname, [PERSON_NAME] tellimuse [PERSON_NAME] see läheb täitmisele. Soovime täp…"
type textarea "[PERSON_NAME], мы получили ваш заказ и будем его обрабатывать. На всякий случай…"
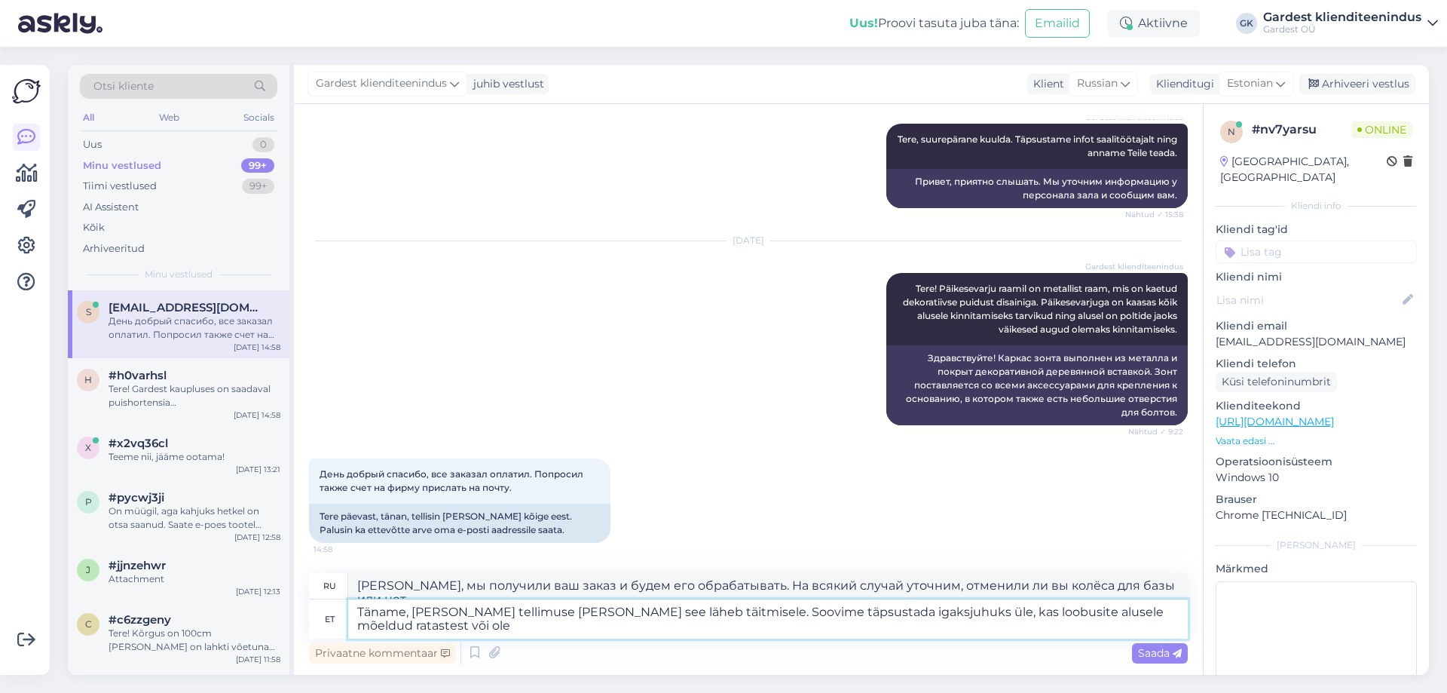
type textarea "Täname, [PERSON_NAME] tellimuse [PERSON_NAME] see läheb täitmisele. Soovime täp…"
type textarea "[PERSON_NAME], мы получили ваш заказ и будем его обрабатывать. На всякий случай…"
type textarea "Täname, [PERSON_NAME] tellimuse [PERSON_NAME] see läheb täitmisele. Soovime täp…"
type textarea "[PERSON_NAME], мы получили ваш заказ и будем его обрабатывать. На всякий случай…"
type textarea "Täname, [PERSON_NAME] tellimuse [PERSON_NAME] see läheb täitmisele. Soovime täp…"
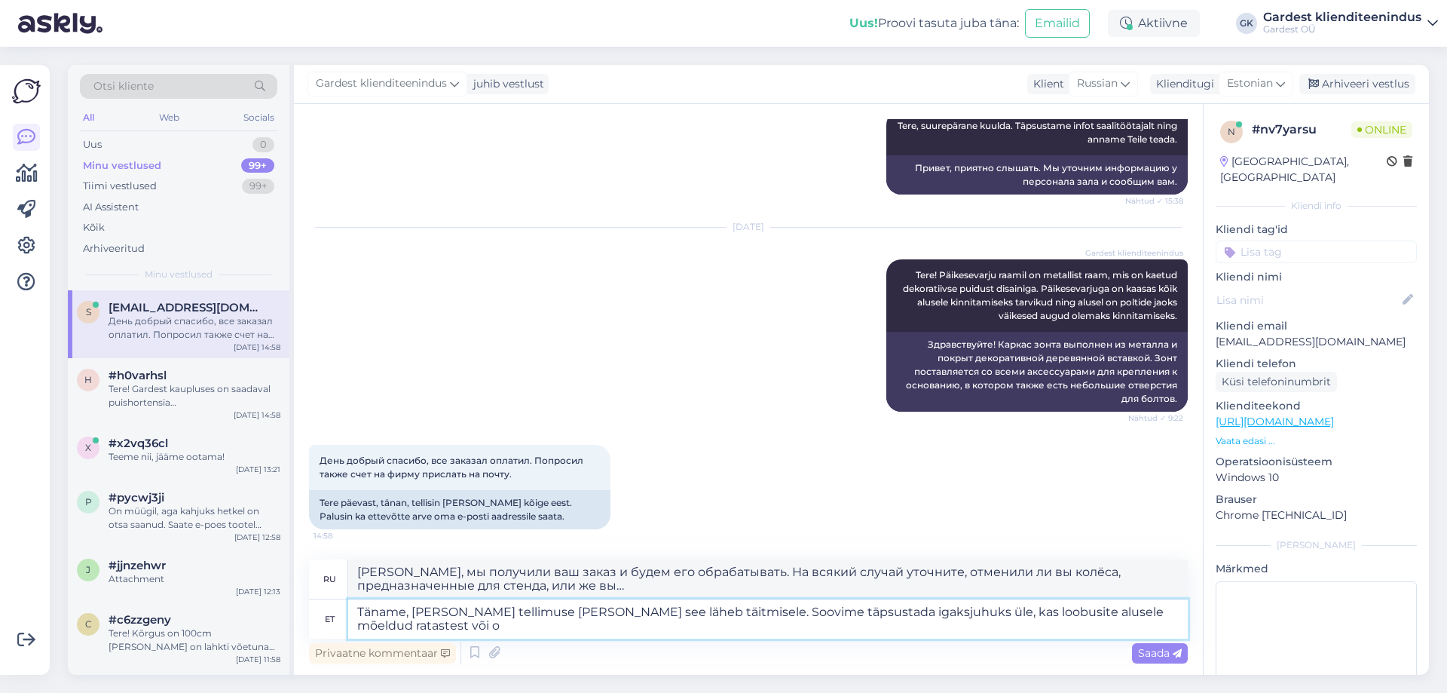
type textarea "Спасибо, мы получили ваш заказ и будем его выполнять. На всякий случай хотели б…"
type textarea "Täname, [PERSON_NAME] tellimuse [PERSON_NAME] see läheb täitmisele. Soovime täp…"
type textarea "[PERSON_NAME], мы получили ваш заказ и будем его обрабатывать. На всякий случай…"
type textarea "Täname, [PERSON_NAME] tellimuse [PERSON_NAME] see läheb täitmisele. Soovime täp…"
type textarea "[PERSON_NAME], мы получили ваш заказ и будем его обрабатывать. На всякий случай…"
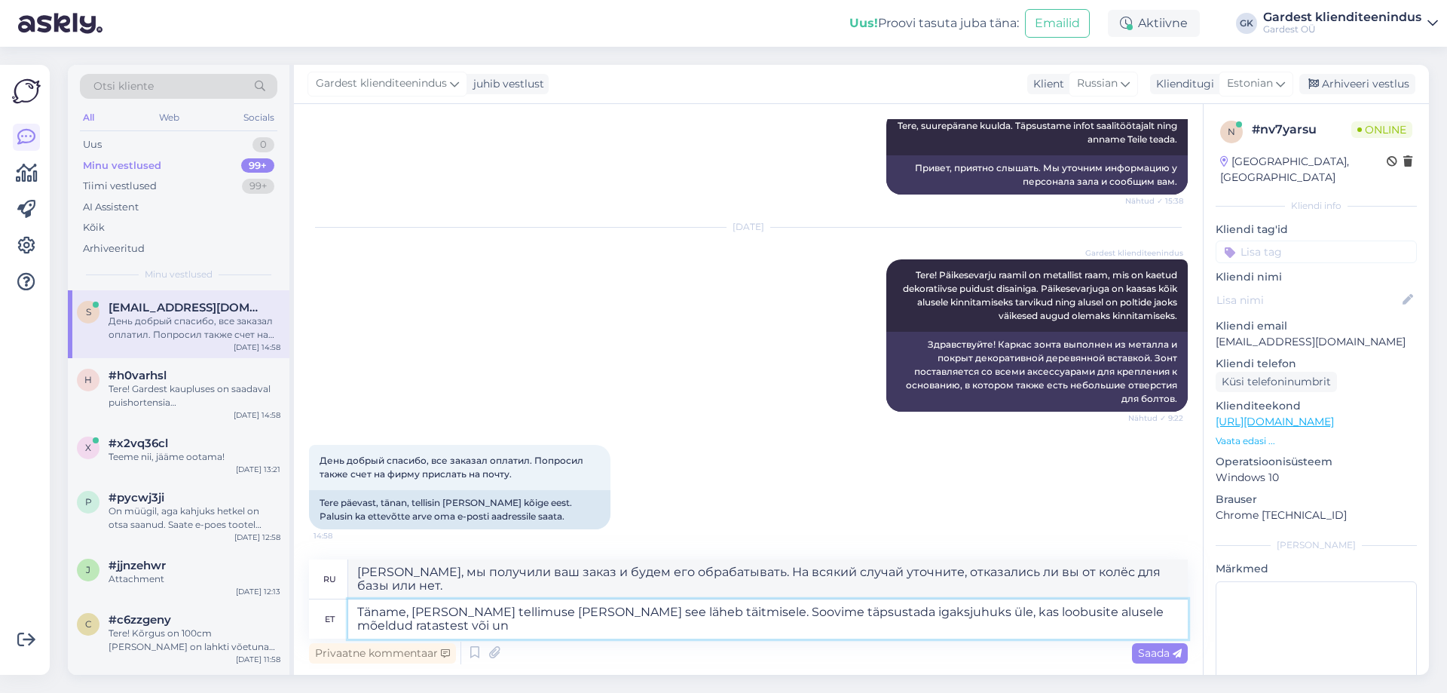
type textarea "Täname, [PERSON_NAME] tellimuse [PERSON_NAME] see läheb täitmisele. Soovime täp…"
type textarea "[PERSON_NAME], мы получили ваш заказ и будем его обрабатывать. На всякий случай…"
type textarea "Täname, [PERSON_NAME] tellimuse [PERSON_NAME] see läheb täitmisele. Soovime täp…"
type textarea "[PERSON_NAME], мы получили ваш заказ и будем его обрабатывать. На всякий случай…"
type textarea "Täname, [PERSON_NAME] tellimuse [PERSON_NAME] see läheb täitmisele. Soovime täp…"
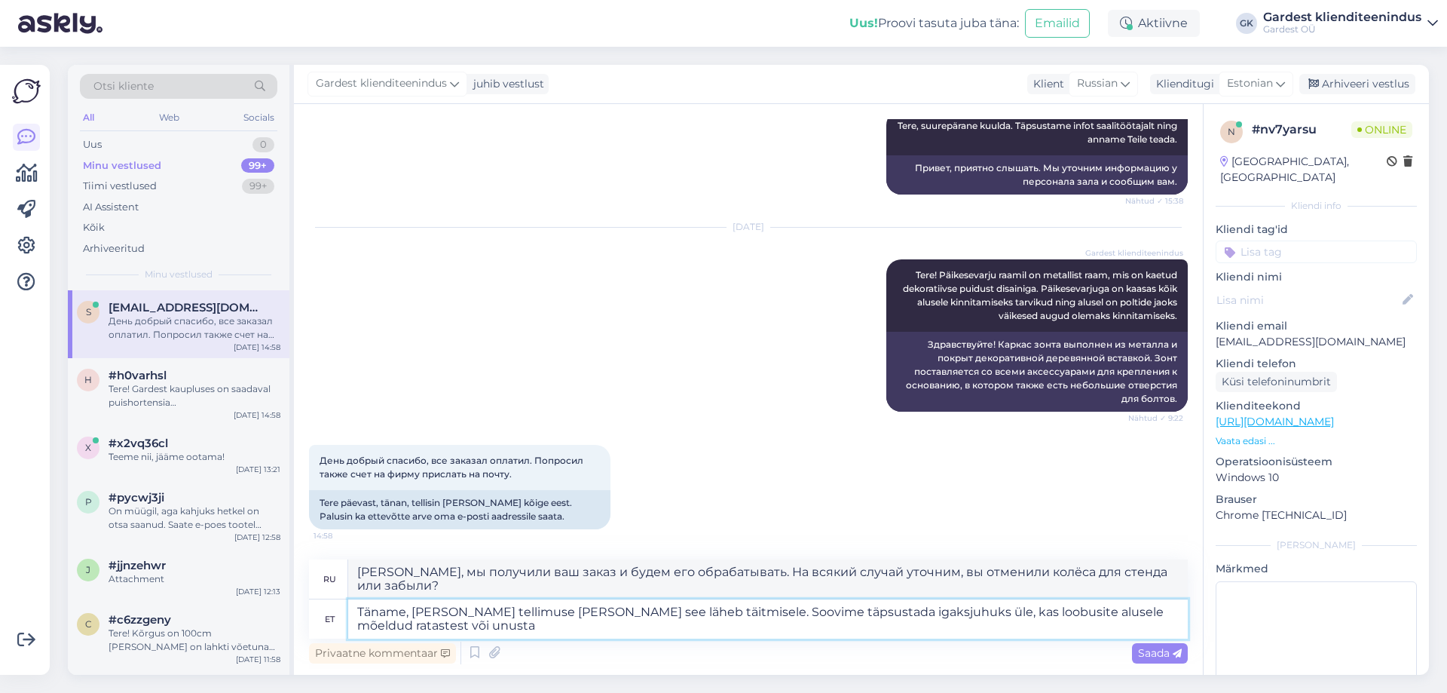
type textarea "[PERSON_NAME], мы получили ваш заказ и будем его обрабатывать. На всякий случай…"
type textarea "Täname, [PERSON_NAME] tellimuse [PERSON_NAME] see läheb täitmisele. Soovime täp…"
type textarea "[PERSON_NAME], мы получили ваш заказ и будем его обрабатывать. На всякий случай…"
type textarea "Täname, [PERSON_NAME] tellimuse [PERSON_NAME] see läheb täitmisele. Soovime täp…"
type textarea "[PERSON_NAME], мы получили ваш заказ и будем его обрабатывать. На всякий случай…"
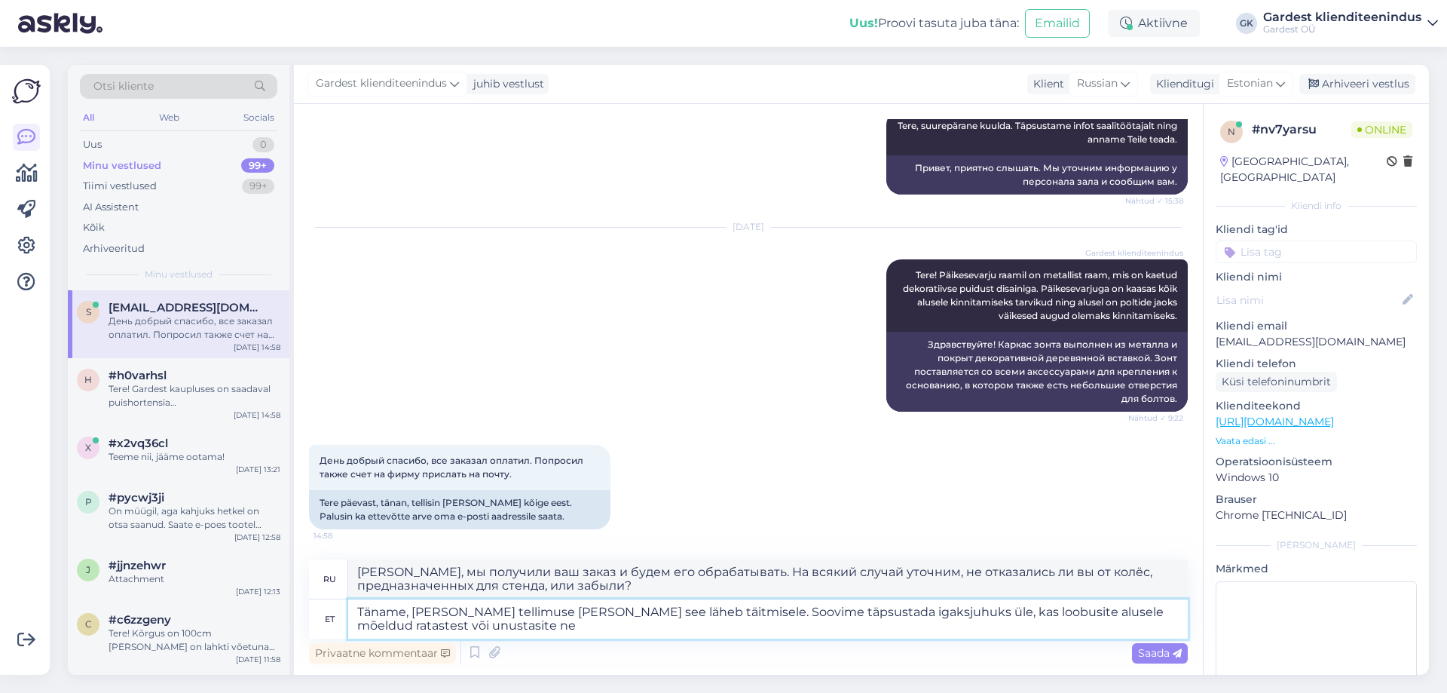
type textarea "Täname, [PERSON_NAME] tellimuse [PERSON_NAME] see läheb täitmisele. Soovime täp…"
type textarea "[PERSON_NAME], мы получили ваш заказ и будем его обрабатывать. На всякий случай…"
type textarea "Täname, [PERSON_NAME] tellimuse [PERSON_NAME] see läheb täitmisele. Soovime täp…"
type textarea "[PERSON_NAME], мы получили ваш заказ и будем его обрабатывать. На всякий случай…"
type textarea "Täname, [PERSON_NAME] tellimuse [PERSON_NAME] see läheb täitmisele. Soovime täp…"
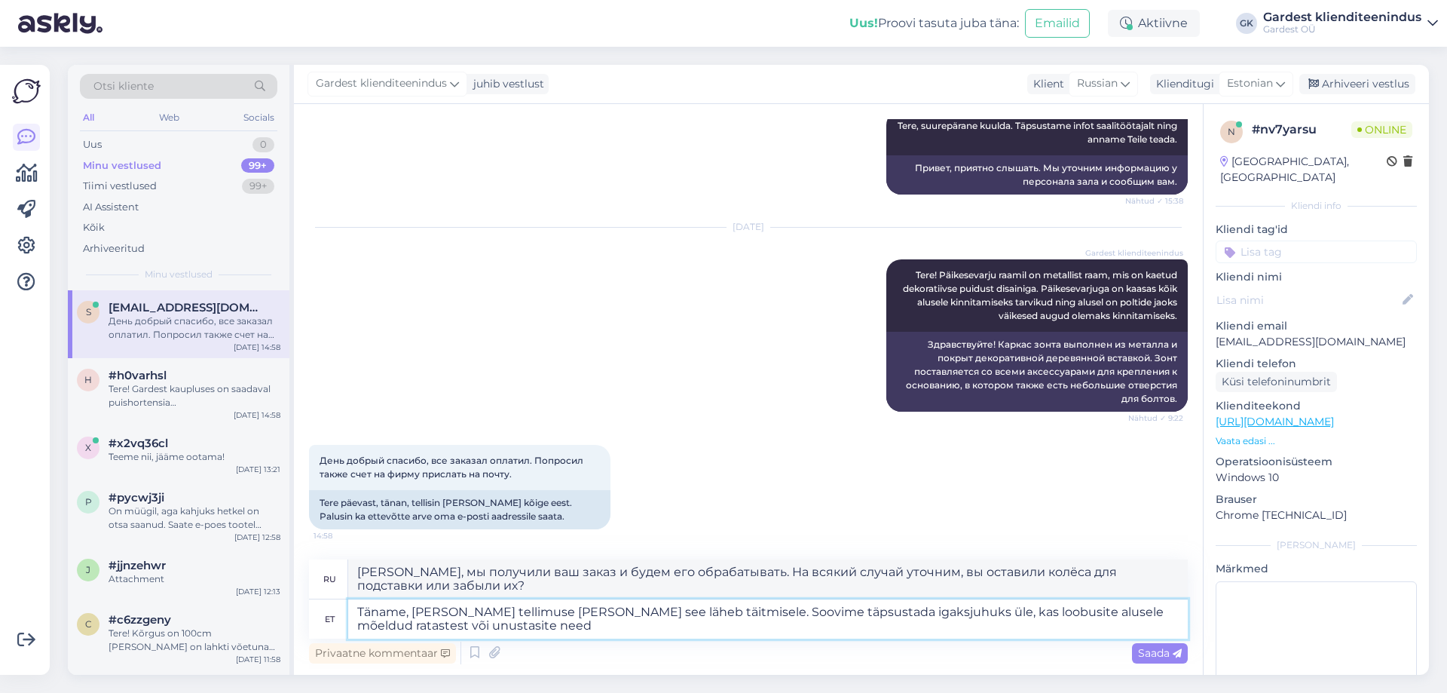
type textarea "[PERSON_NAME], мы получили ваш заказ и будем его обрабатывать. На всякий случай…"
type textarea "Täname, [PERSON_NAME] tellimuse [PERSON_NAME] see läheb täitmisele. Soovime täp…"
type textarea "[PERSON_NAME], мы получили ваш заказ и будем его обрабатывать. На всякий случай…"
type textarea "Täname, [PERSON_NAME] tellimuse [PERSON_NAME] see läheb täitmisele. Soovime täp…"
type textarea "[PERSON_NAME], мы получили ваш заказ и будем его обрабатывать. На всякий случай…"
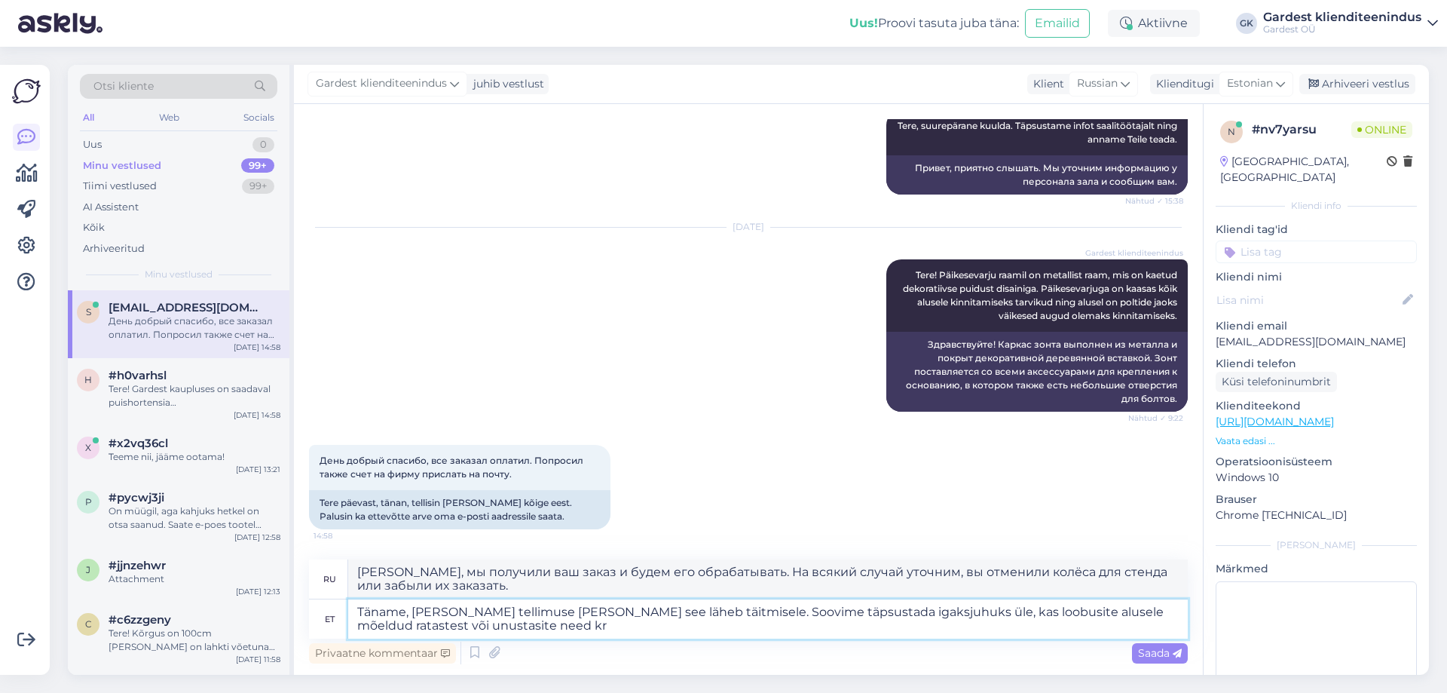
type textarea "Täname, [PERSON_NAME] tellimuse [PERSON_NAME] see läheb täitmisele. Soovime täp…"
type textarea "[PERSON_NAME], мы получили ваш заказ и будем его обрабатывать. На всякий случай…"
type textarea "Täname, [PERSON_NAME] tellimuse [PERSON_NAME] see läheb täitmisele. Soovime täp…"
type textarea "[PERSON_NAME], мы получили ваш заказ и будем его обрабатывать. На всякий случай…"
type textarea "Täname, [PERSON_NAME] tellimuse [PERSON_NAME] see läheb täitmisele. Soovime täp…"
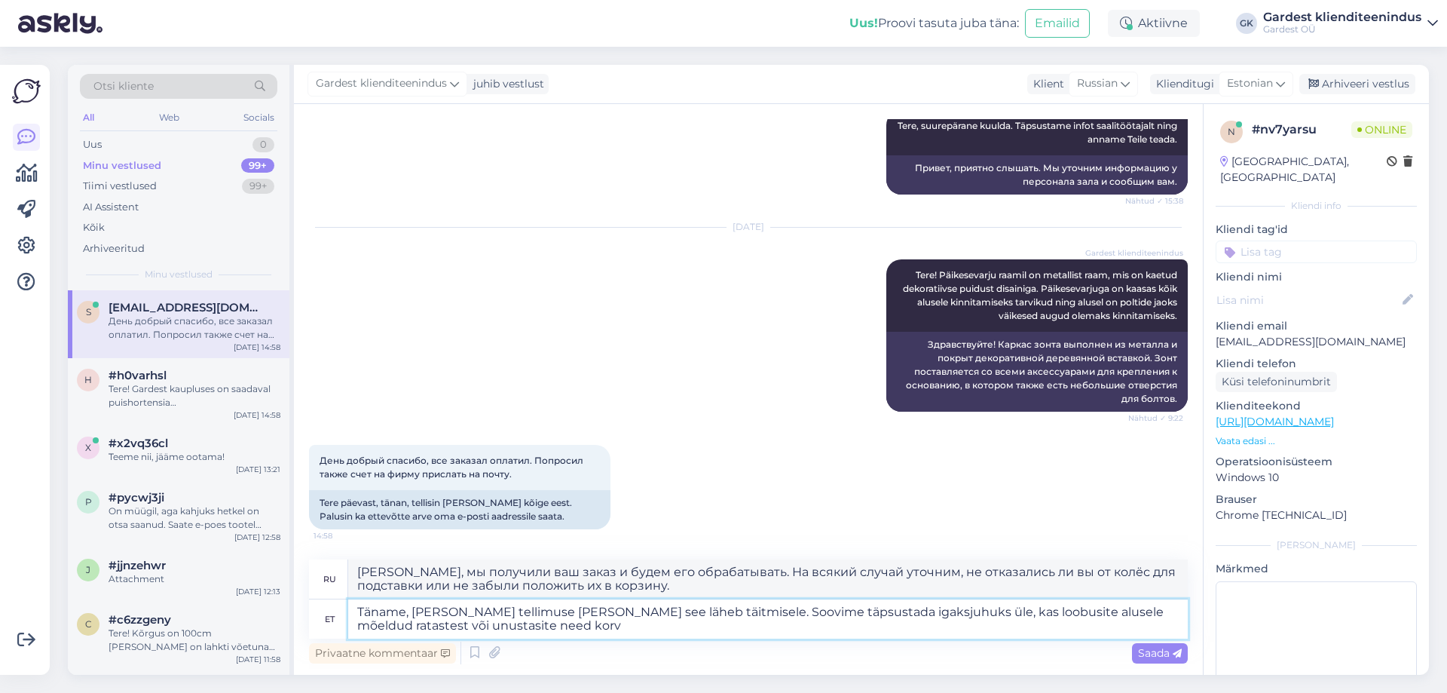
type textarea "[PERSON_NAME], мы получили ваш заказ и будем его обрабатывать. На всякий случай…"
type textarea "Täname, [PERSON_NAME] tellimuse [PERSON_NAME] see läheb täitmisele. Soovime täp…"
type textarea "[PERSON_NAME], мы получили ваш заказ и будем его обрабатывать. На всякий случай…"
type textarea "Täname, [PERSON_NAME] tellimuse [PERSON_NAME] see läheb täitmisele. Soovime täp…"
type textarea "[PERSON_NAME], мы получили ваш заказ и будем его обрабатывать. На всякий случай…"
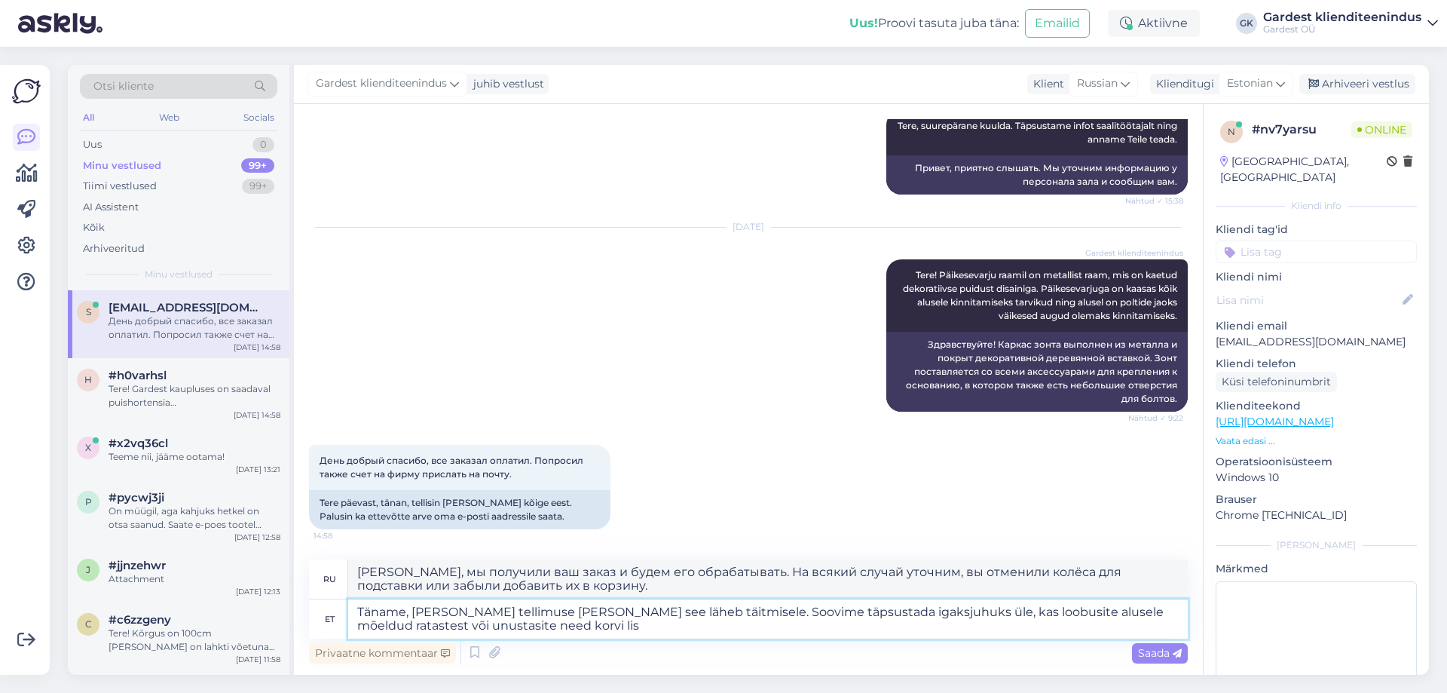
type textarea "Täname, [PERSON_NAME] tellimuse [PERSON_NAME] see läheb täitmisele. Soovime täp…"
type textarea "[PERSON_NAME], мы получили ваш заказ и будем его обрабатывать. На всякий случай…"
type textarea "Täname, [PERSON_NAME] tellimuse [PERSON_NAME] see läheb täitmisele. Soovime täp…"
type textarea "[PERSON_NAME], мы получили ваш заказ и будем его обрабатывать. На всякий случай…"
type textarea "Täname, [PERSON_NAME] tellimuse [PERSON_NAME] see läheb täitmisele. Soovime täp…"
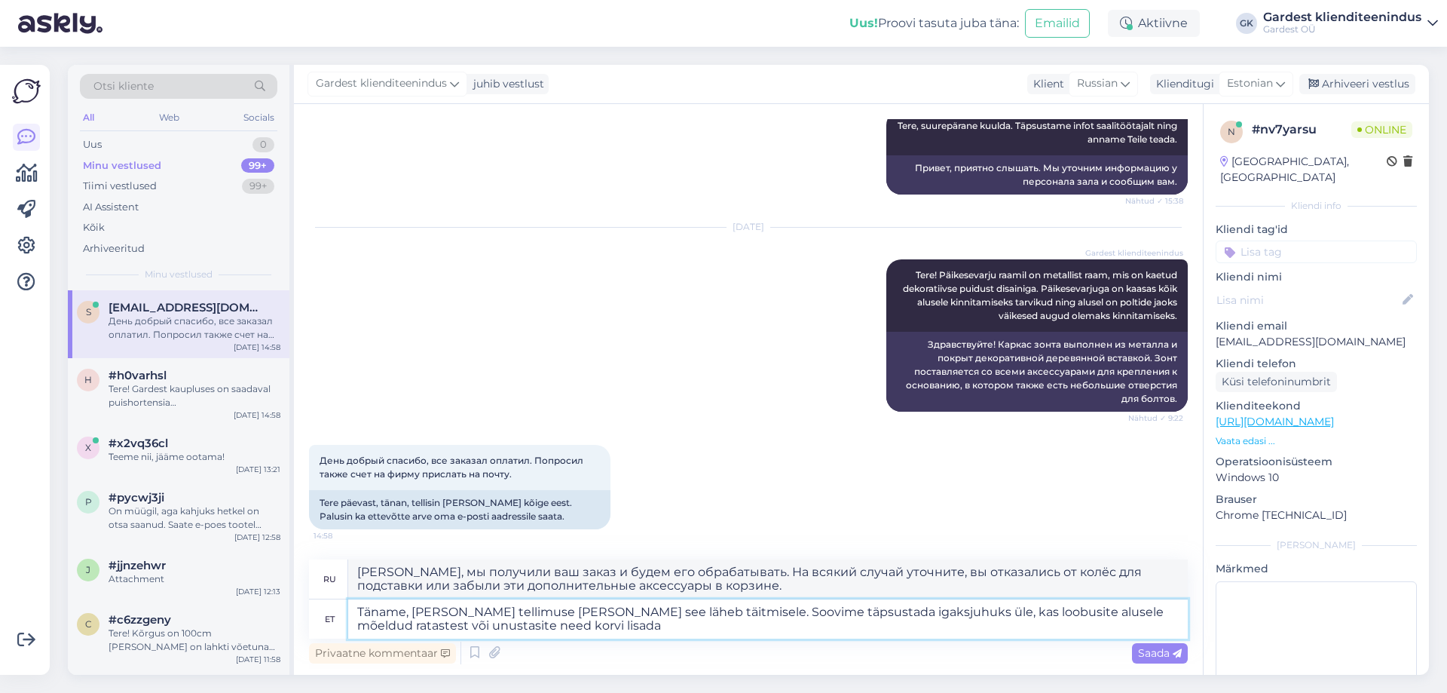
type textarea "[PERSON_NAME], мы получили ваш заказ и будем его обрабатывать. На всякий случай…"
type textarea "Täname, [PERSON_NAME] tellimuse [PERSON_NAME] see läheb täitmisele. Soovime täp…"
type textarea "[PERSON_NAME], мы получили ваш заказ и будем его обрабатывать. На всякий случай…"
click at [868, 611] on textarea "Täname, [PERSON_NAME] tellimuse [PERSON_NAME] see läheb täitmisele. Soovime täp…" at bounding box center [768, 618] width 840 height 39
click at [481, 624] on textarea "Täname, [PERSON_NAME] tellimuse [PERSON_NAME] see läheb täitmisele. Soovime täp…" at bounding box center [768, 618] width 840 height 39
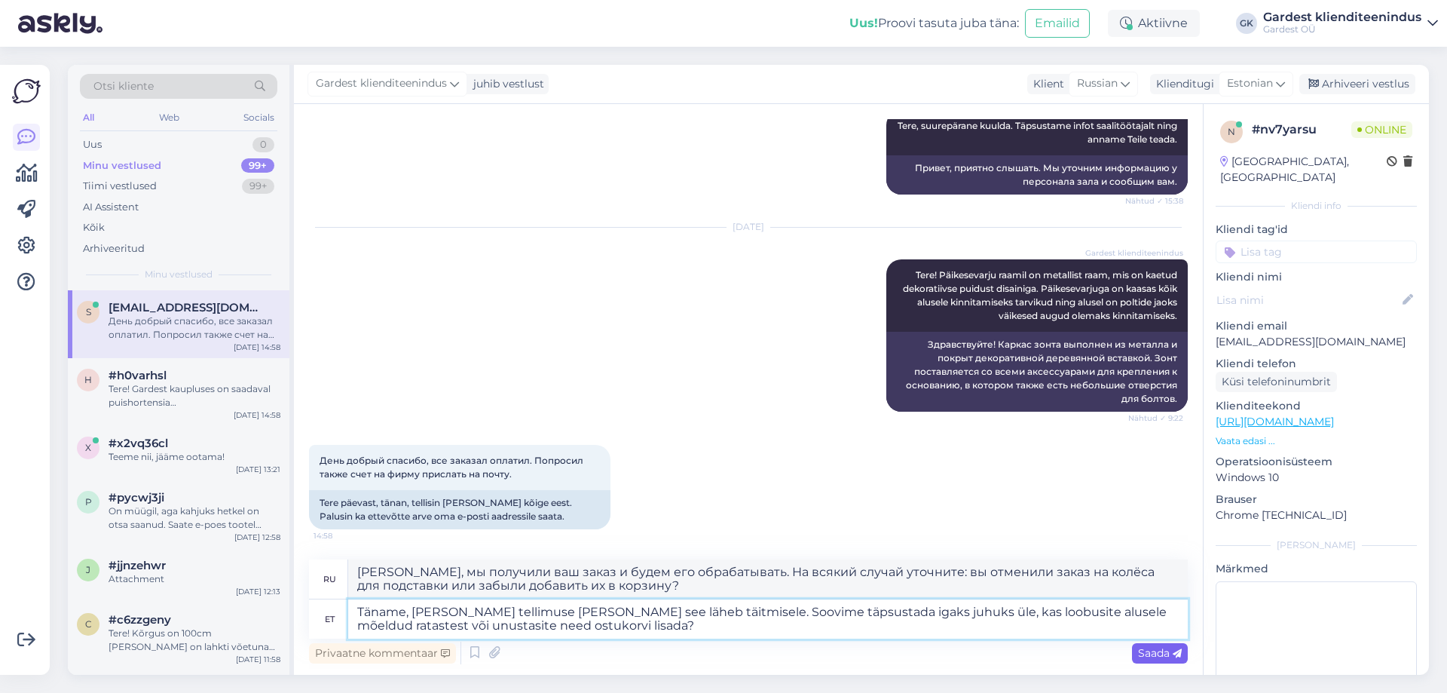
type textarea "Täname, [PERSON_NAME] tellimuse [PERSON_NAME] see läheb täitmisele. Soovime täp…"
click at [1183, 651] on div "Saada" at bounding box center [1160, 653] width 56 height 20
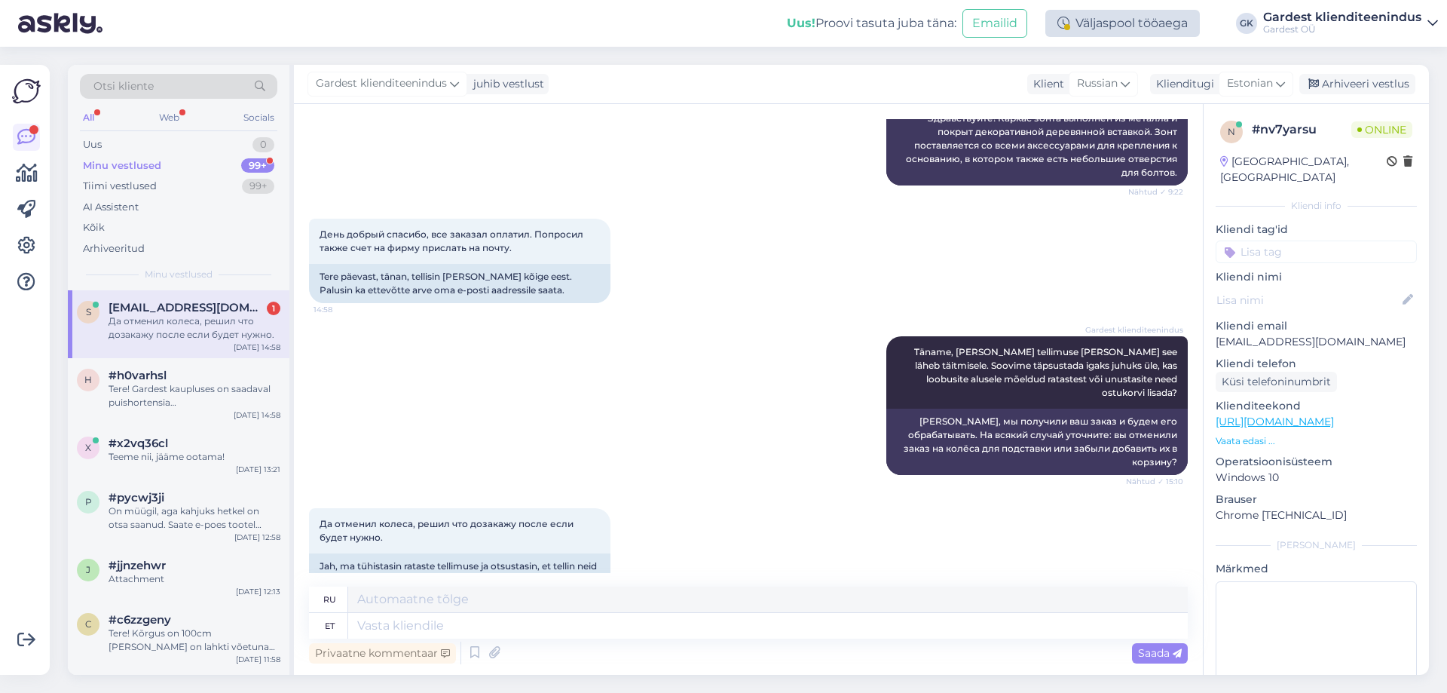
scroll to position [5430, 0]
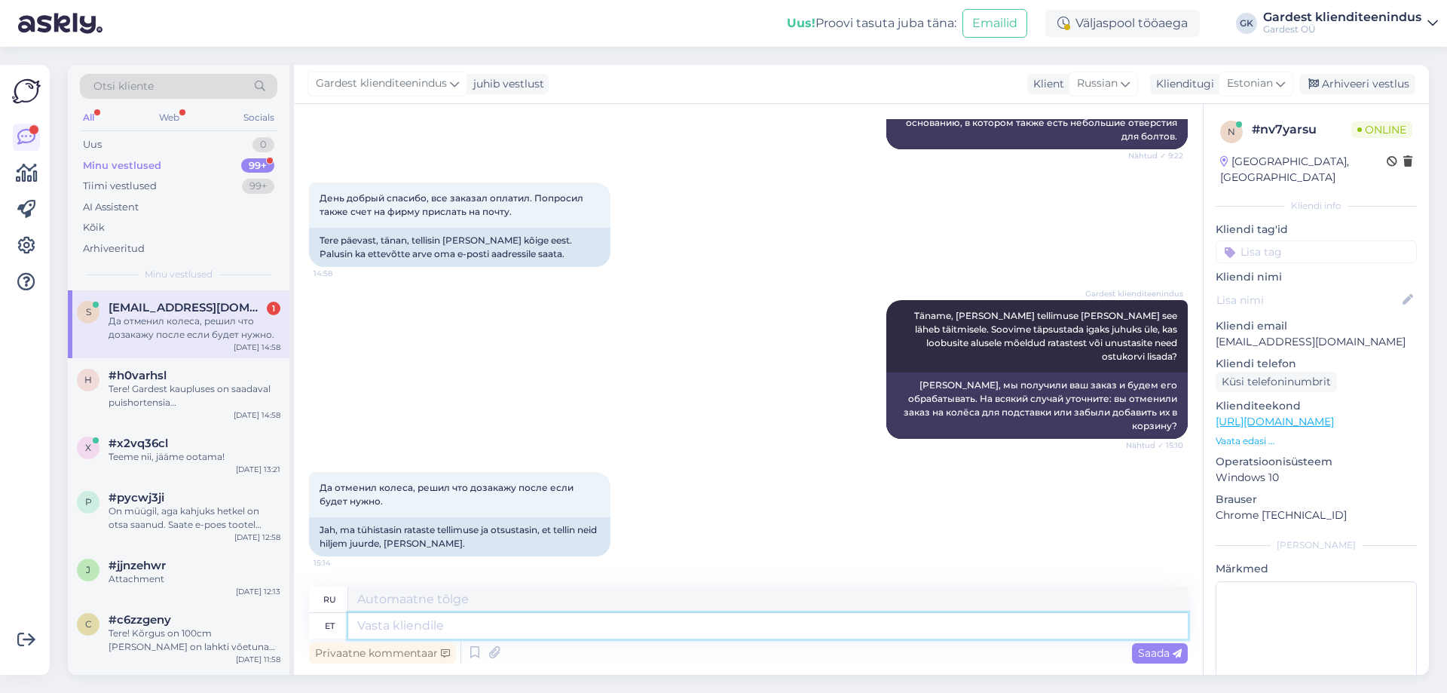
click at [412, 623] on textarea at bounding box center [768, 626] width 840 height 26
type textarea "Teeme n"
type textarea "Мы делаем"
type textarea "Teeme nii, t"
type textarea "Давайте сделаем это,"
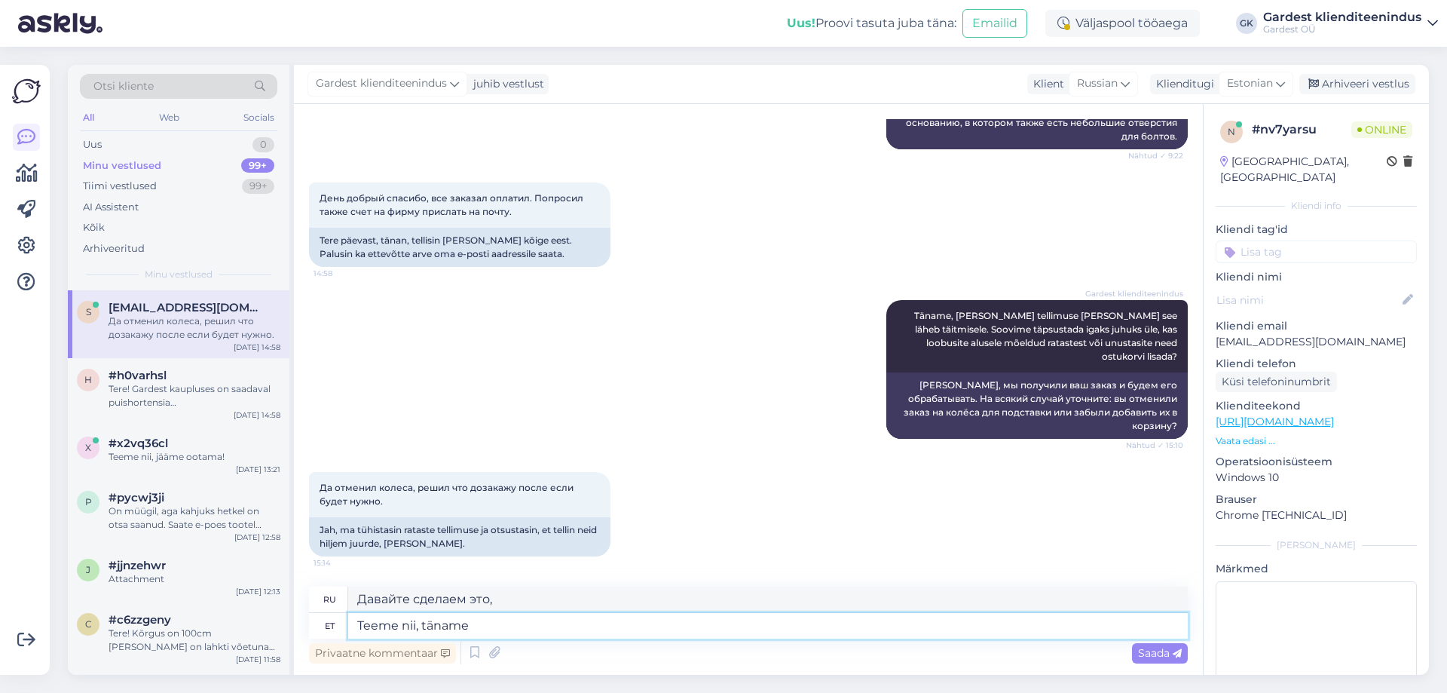
type textarea "Teeme nii, täname"
type textarea "Мы это сделаем, спасибо."
type textarea "Teeme nii, täname ostu e"
type textarea "Мы так и сделаем, спасибо за покупку."
type textarea "Teeme nii, tänam"
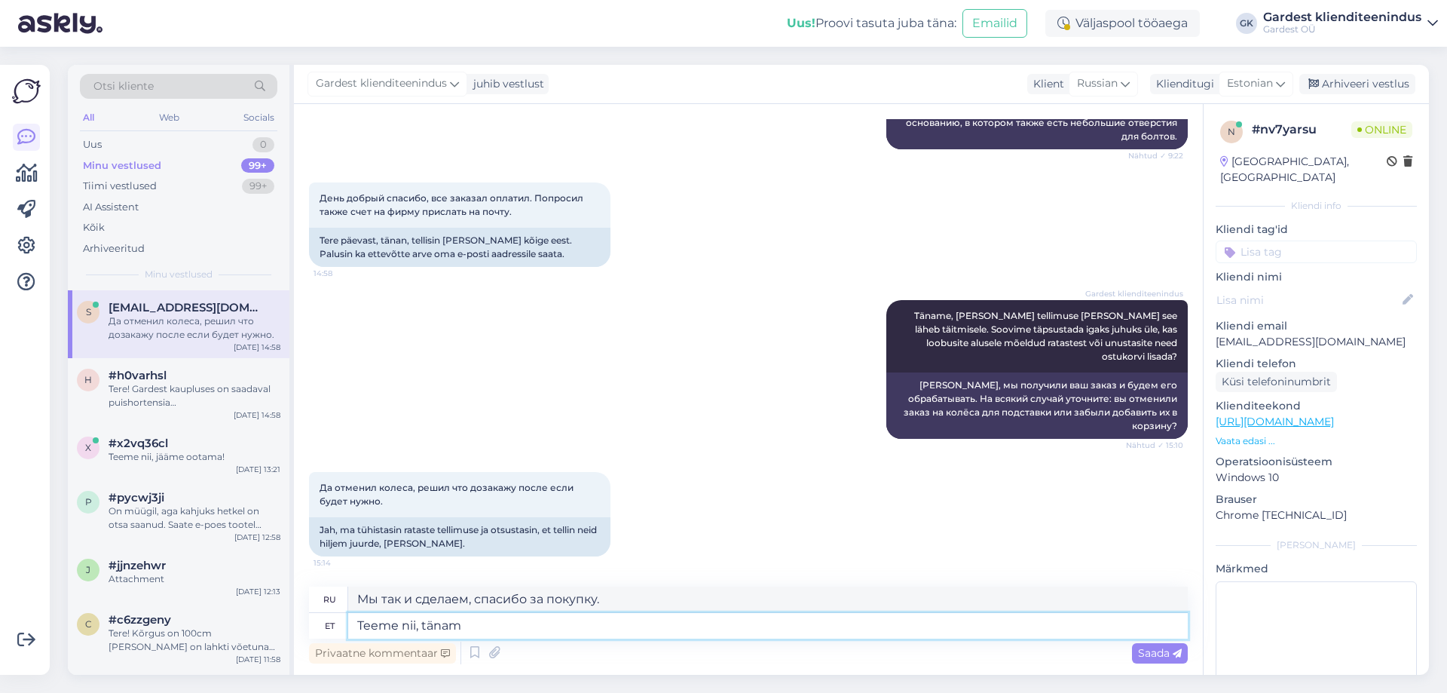
type textarea "Мы это сделаем, спасибо."
type textarea "Teeme nii, täname"
type textarea "Мы это сделаем, спасибо."
type textarea "Teeme nii, täname tellimuse"
type textarea "Мы так и сделаем, спасибо за ваш заказ."
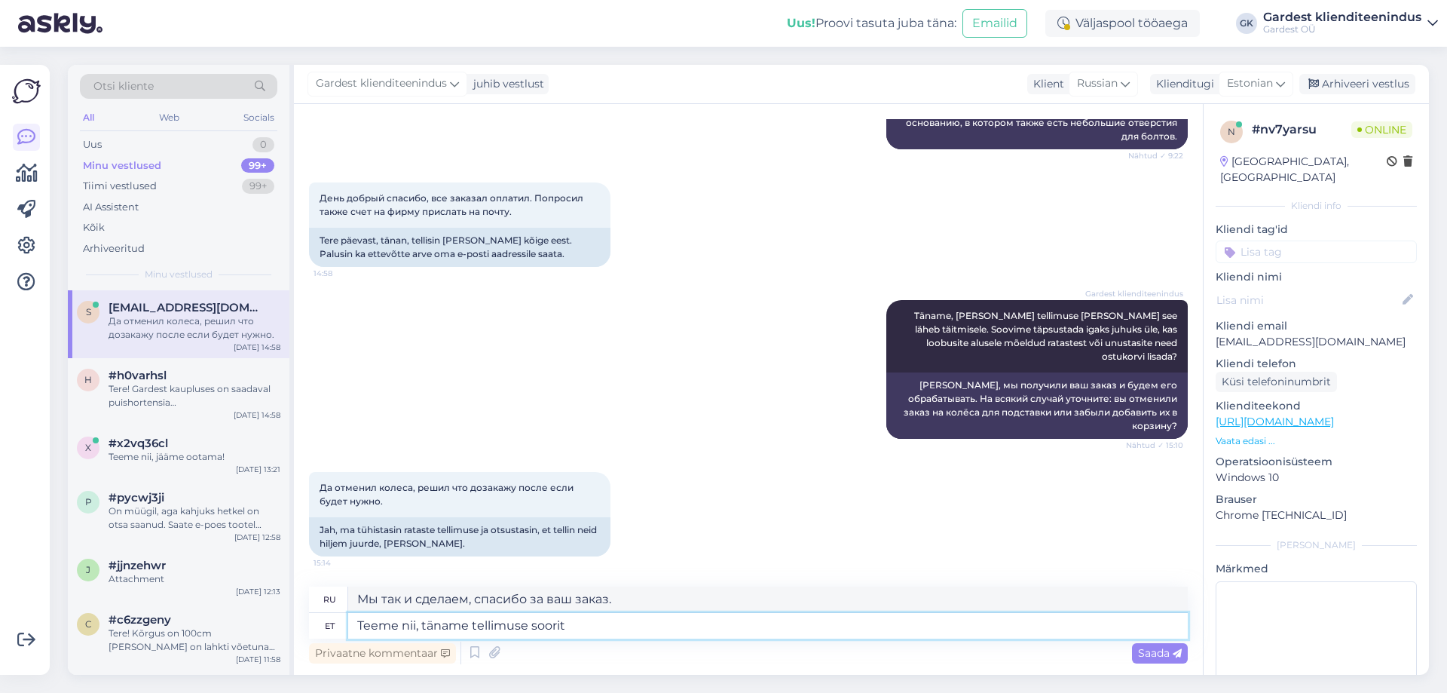
type textarea "Teeme nii, täname tellimuse soorita"
type textarea "Мы так и сделаем. Спасибо за размещение заказа."
type textarea "Teeme nii, täname tellimuse sooritamise eest!"
type textarea "Мы так и сделаем. Спасибо за размещение заказа!"
type textarea "Teeme nii, täname tellimuse sooritamise eest!"
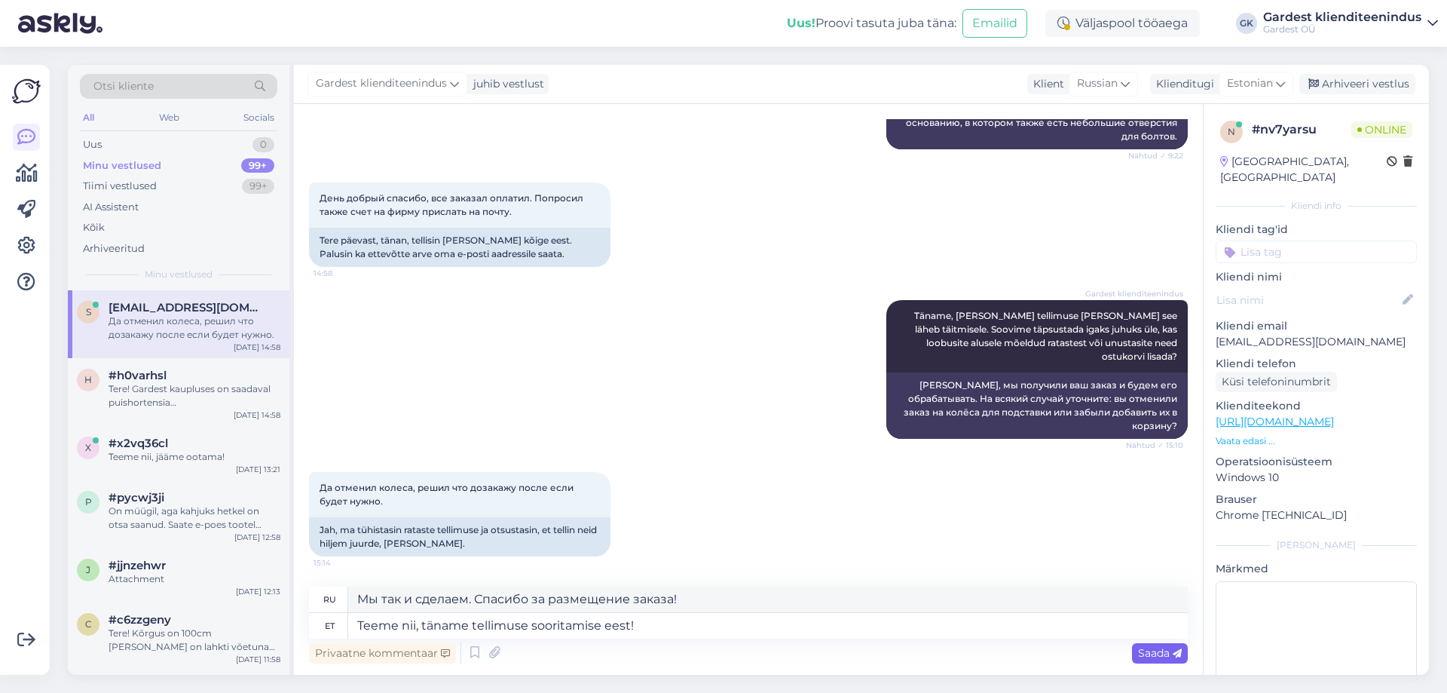
click at [1158, 658] on span "Saada" at bounding box center [1160, 653] width 44 height 14
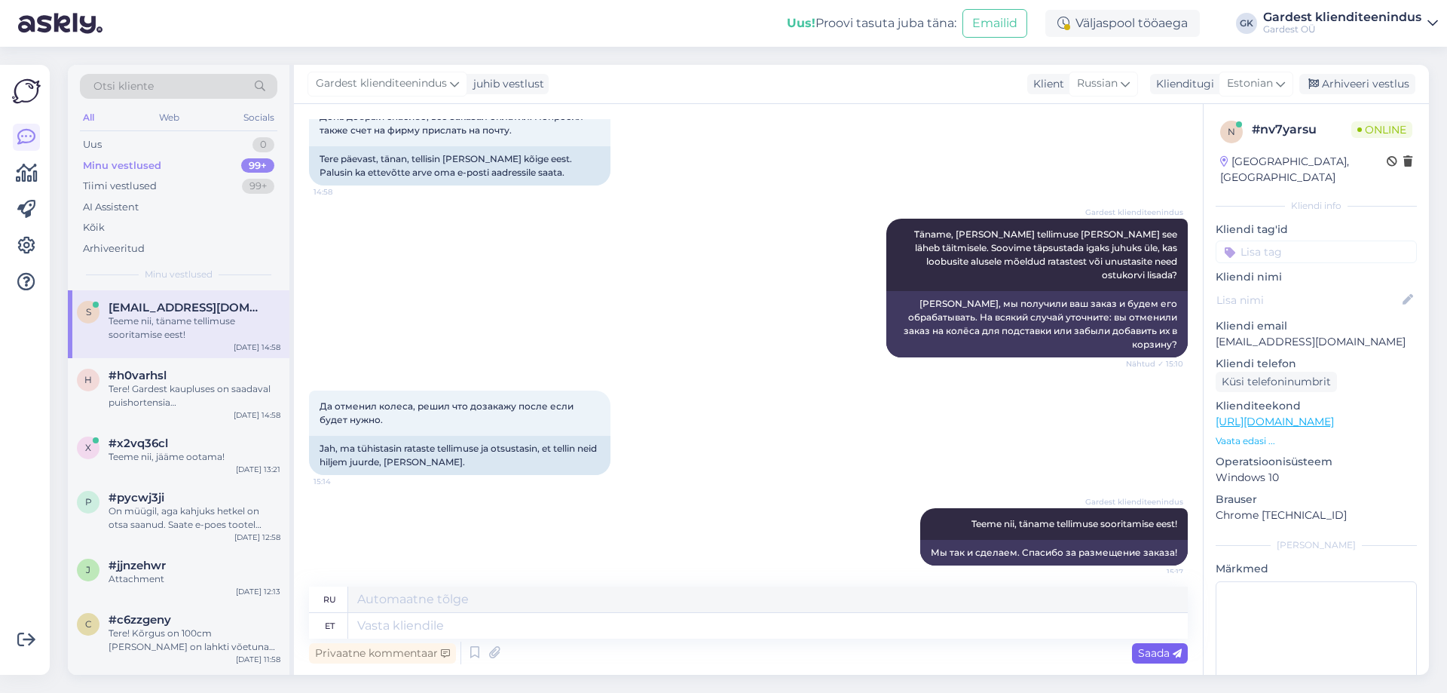
scroll to position [5520, 0]
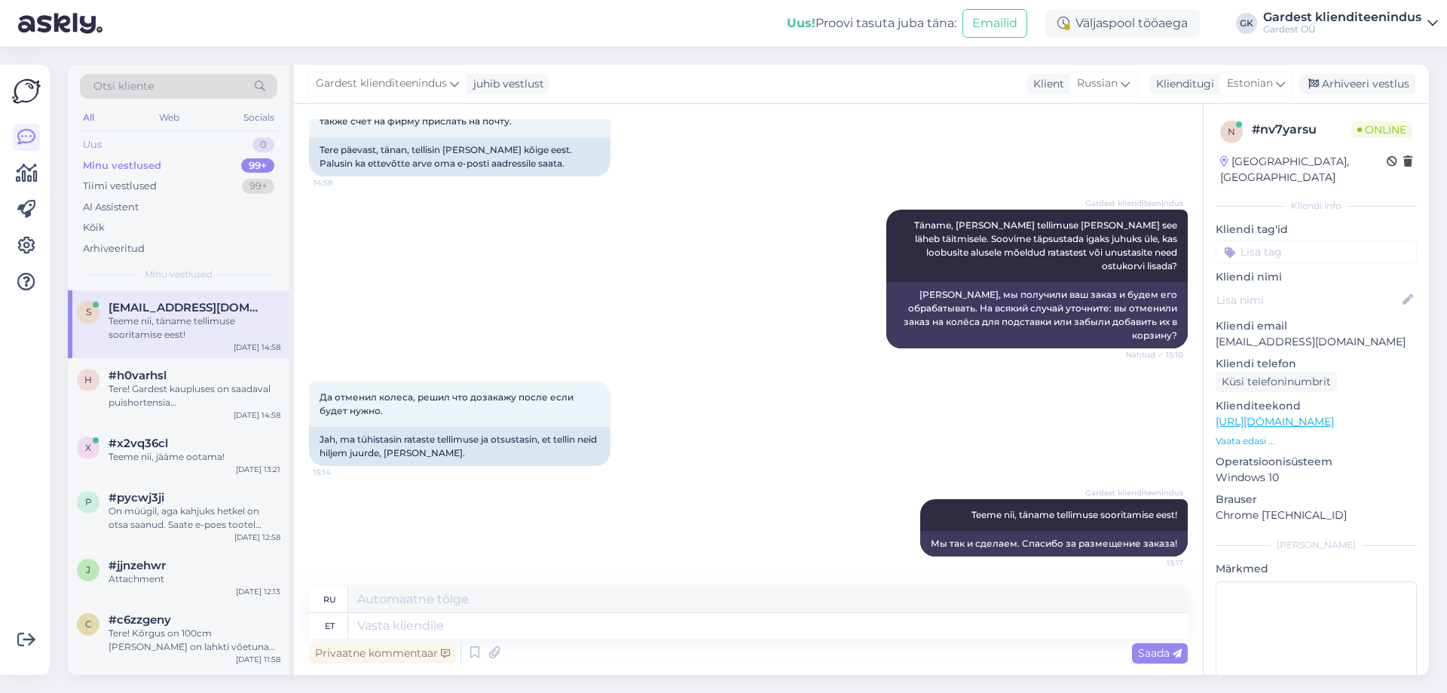
click at [127, 136] on div "Uus 0" at bounding box center [178, 144] width 197 height 21
